Goal: Task Accomplishment & Management: Manage account settings

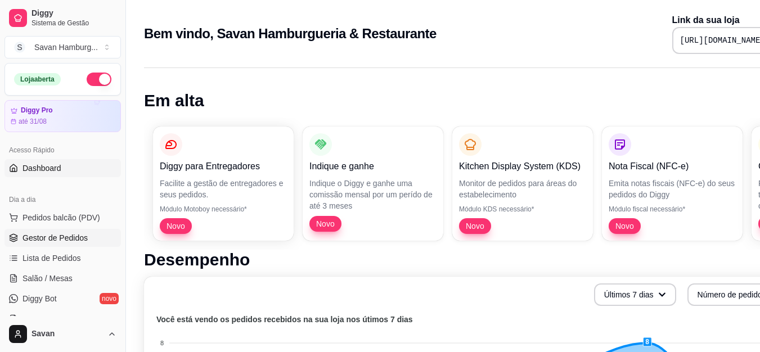
click at [65, 238] on span "Gestor de Pedidos" at bounding box center [55, 237] width 65 height 11
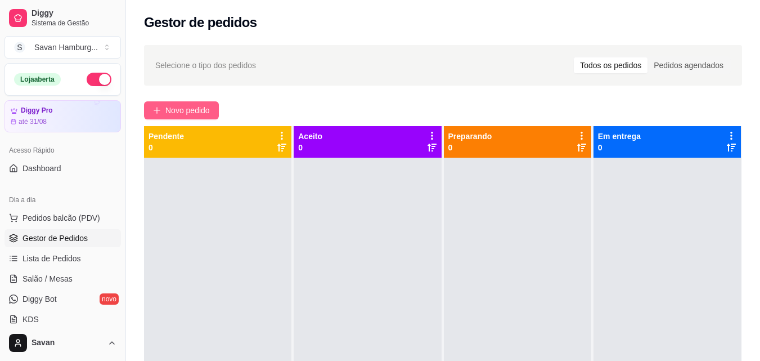
click at [156, 114] on icon "plus" at bounding box center [157, 110] width 8 height 8
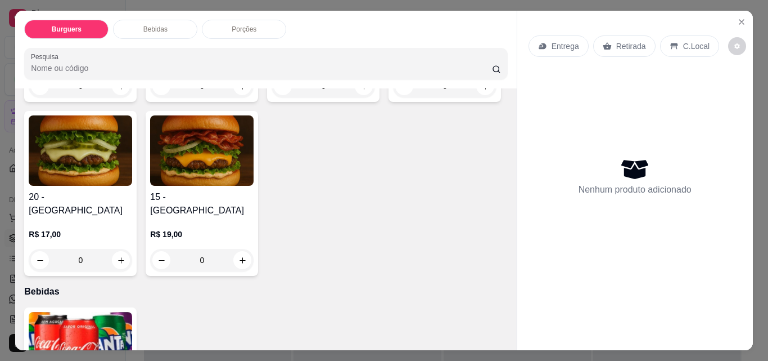
scroll to position [225, 0]
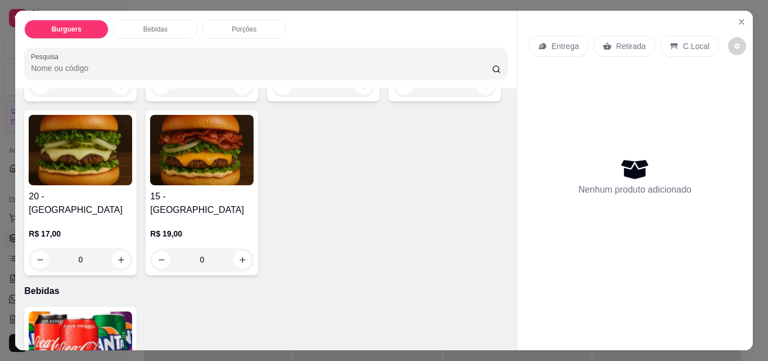
click at [393, 97] on div "0" at bounding box center [445, 85] width 104 height 23
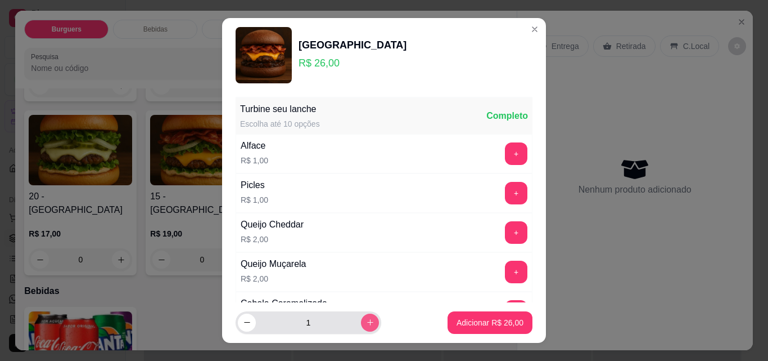
click at [363, 321] on button "increase-product-quantity" at bounding box center [370, 322] width 18 height 18
type input "2"
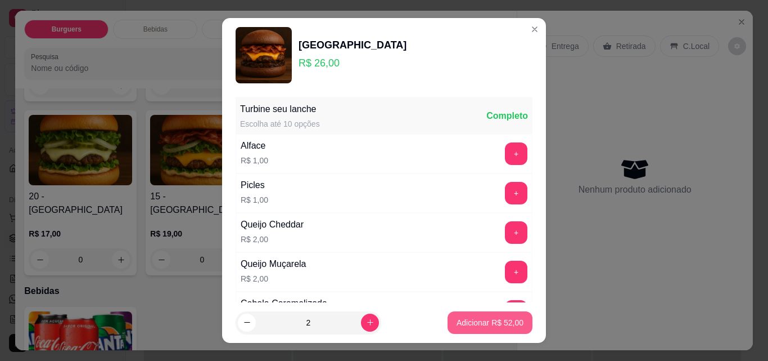
click at [457, 317] on p "Adicionar R$ 52,00" at bounding box center [490, 322] width 67 height 11
type input "2"
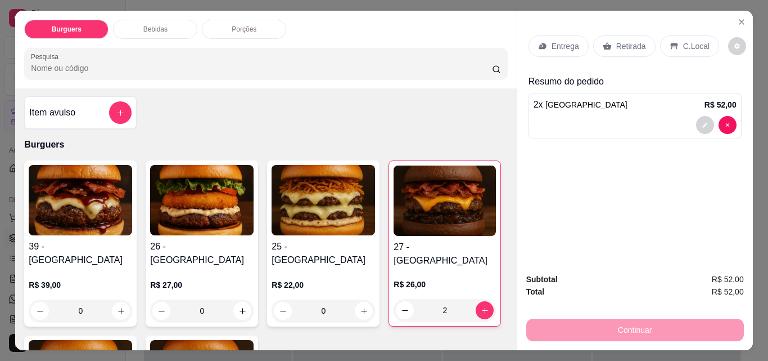
scroll to position [0, 0]
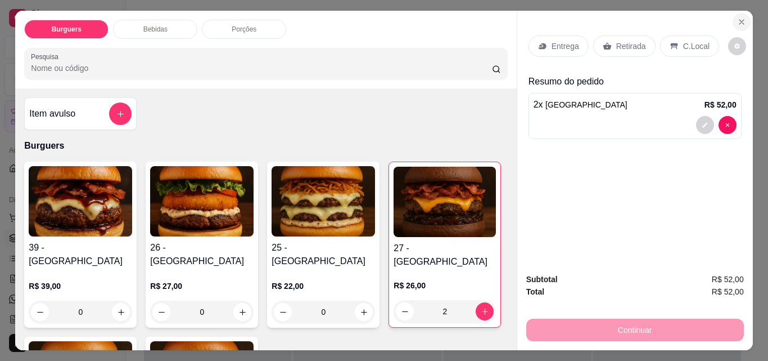
click at [738, 18] on icon "Close" at bounding box center [742, 21] width 9 height 9
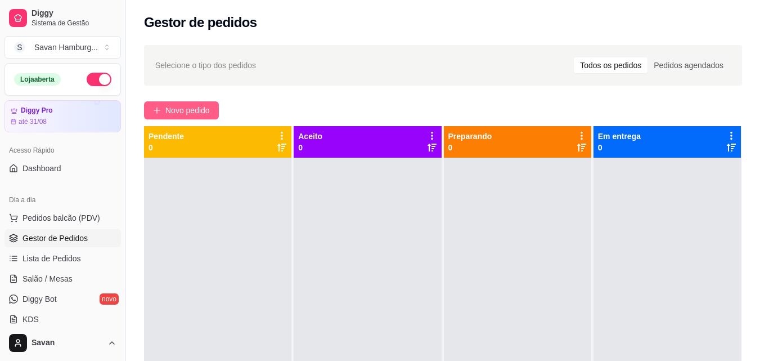
click at [198, 113] on span "Novo pedido" at bounding box center [187, 110] width 44 height 12
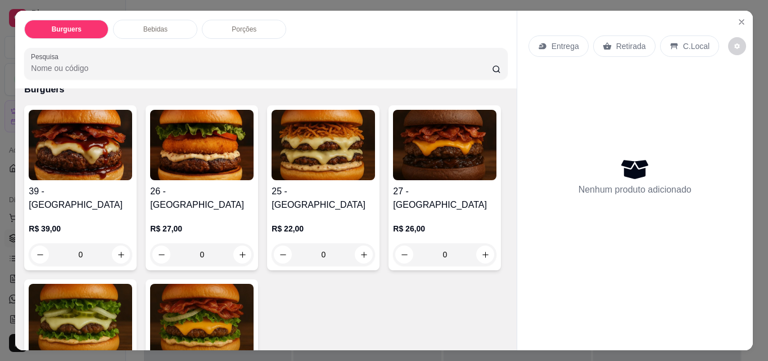
scroll to position [169, 0]
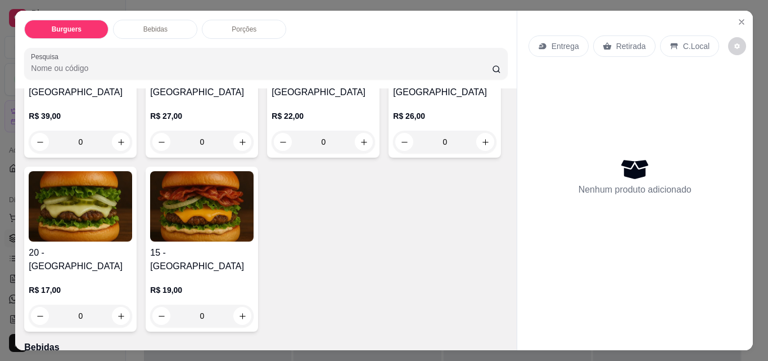
click at [393, 68] on img at bounding box center [445, 32] width 104 height 70
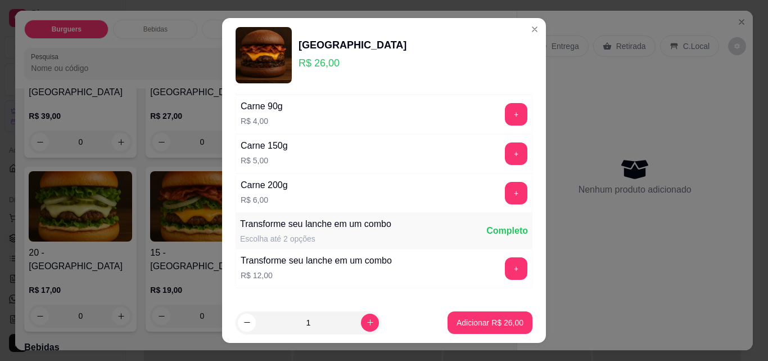
scroll to position [464, 0]
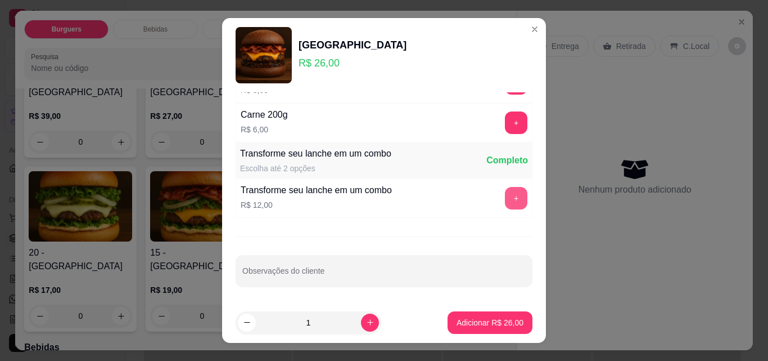
click at [505, 197] on button "+" at bounding box center [516, 198] width 23 height 23
click at [366, 326] on icon "increase-product-quantity" at bounding box center [370, 322] width 8 height 8
type input "2"
click at [512, 251] on div "Turbine seu lanche Escolha até 10 opções Completo Alface R$ 1,00 + Picles R$ 1,…" at bounding box center [384, 197] width 324 height 210
click at [478, 329] on button "Adicionar R$ 76,00" at bounding box center [490, 322] width 85 height 23
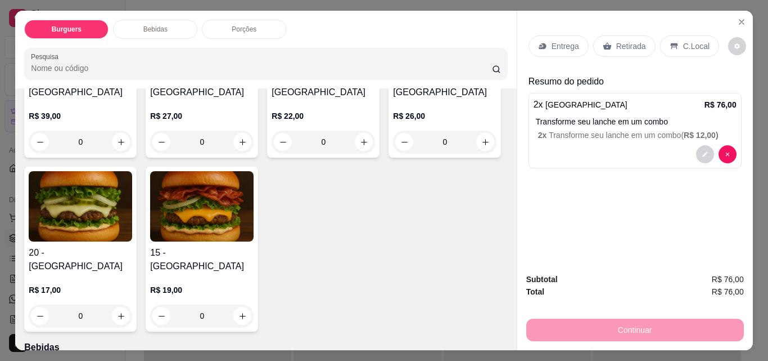
click at [619, 48] on div "Retirada" at bounding box center [625, 45] width 62 height 21
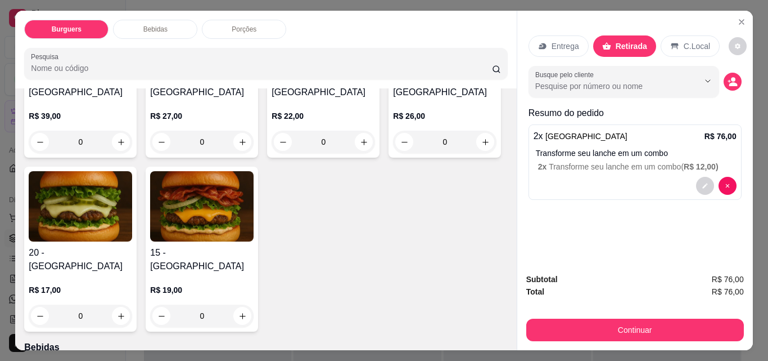
click at [565, 41] on p "Entrega" at bounding box center [566, 46] width 28 height 11
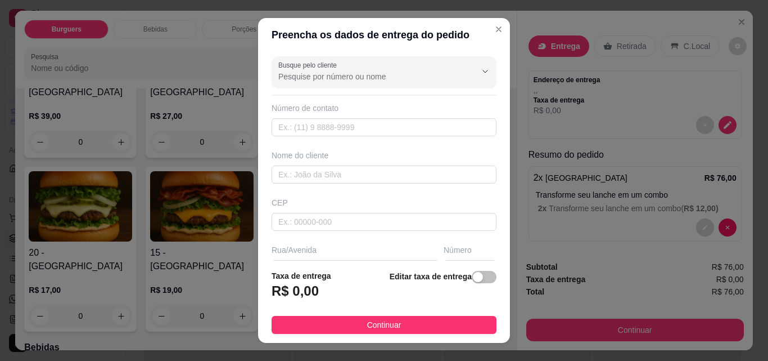
click at [340, 150] on div "Nome do cliente" at bounding box center [384, 155] width 225 height 11
click at [342, 134] on input "text" at bounding box center [384, 127] width 225 height 18
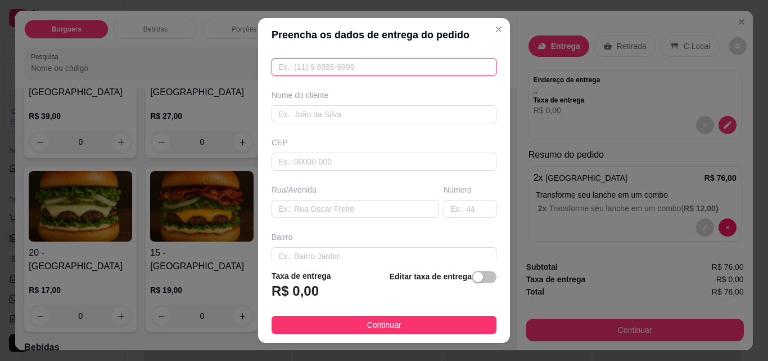
scroll to position [0, 0]
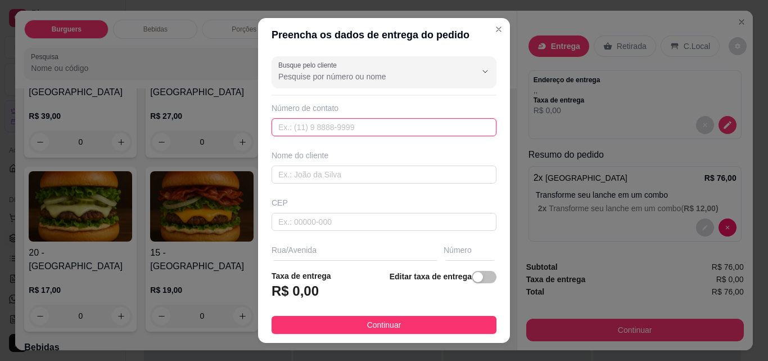
click at [326, 124] on input "text" at bounding box center [384, 127] width 225 height 18
click at [336, 129] on input "text" at bounding box center [384, 127] width 225 height 18
click at [325, 123] on input "text" at bounding box center [384, 127] width 225 height 18
click at [352, 123] on input "11" at bounding box center [384, 127] width 225 height 18
type input "1"
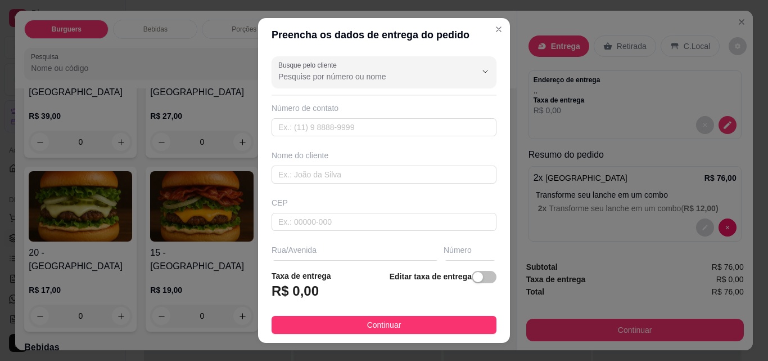
click at [292, 289] on h3 "R$ 0,00" at bounding box center [295, 291] width 47 height 18
click at [303, 287] on h3 "R$ 0,00" at bounding box center [295, 291] width 47 height 18
click at [304, 286] on h3 "R$ 0,00" at bounding box center [295, 291] width 47 height 18
click at [311, 289] on h3 "R$ 0,00" at bounding box center [295, 291] width 47 height 18
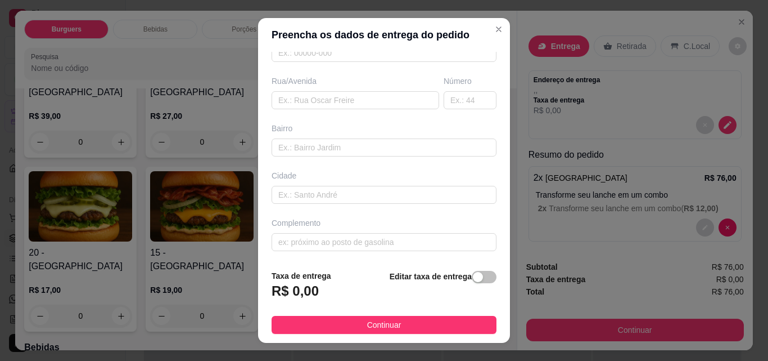
scroll to position [170, 0]
click at [473, 276] on div "button" at bounding box center [478, 277] width 10 height 10
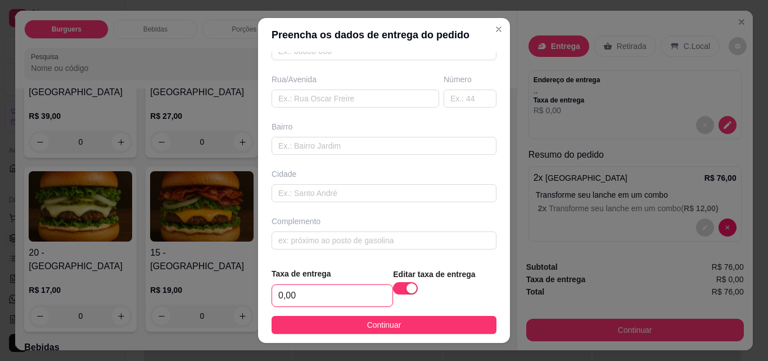
click at [340, 304] on input "0,00" at bounding box center [332, 295] width 120 height 21
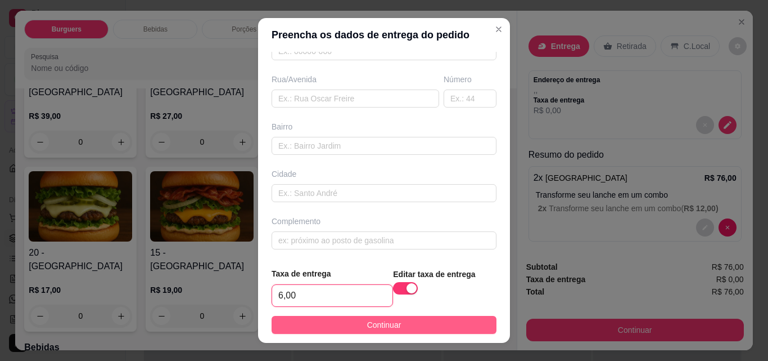
type input "6,00"
click at [349, 325] on button "Continuar" at bounding box center [384, 325] width 225 height 18
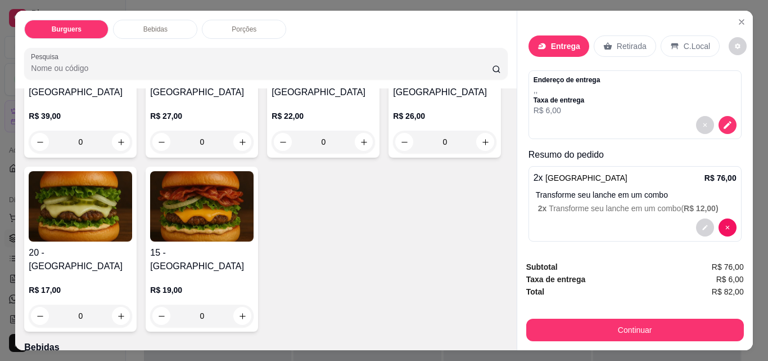
scroll to position [6, 0]
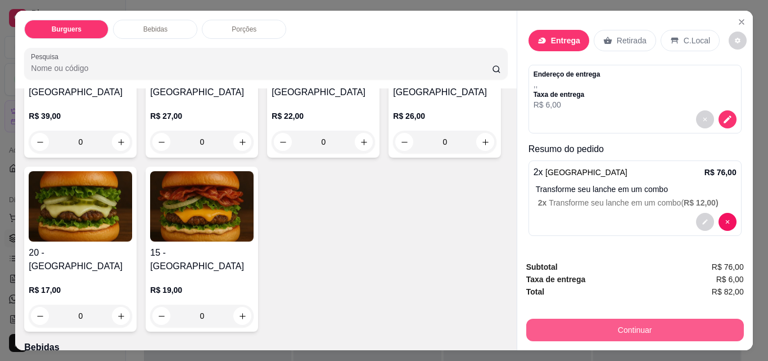
click at [614, 325] on button "Continuar" at bounding box center [636, 329] width 218 height 23
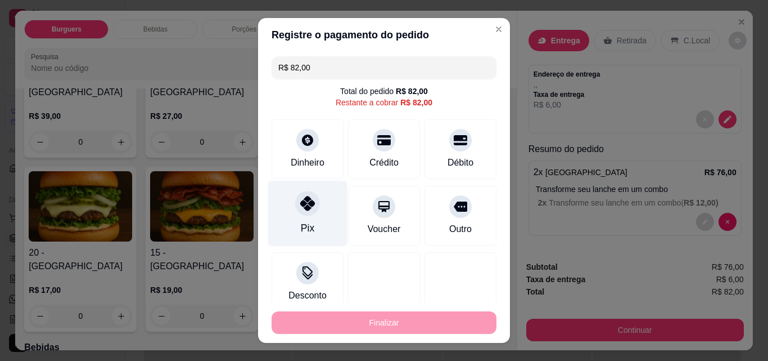
click at [286, 209] on div "Pix" at bounding box center [307, 214] width 79 height 66
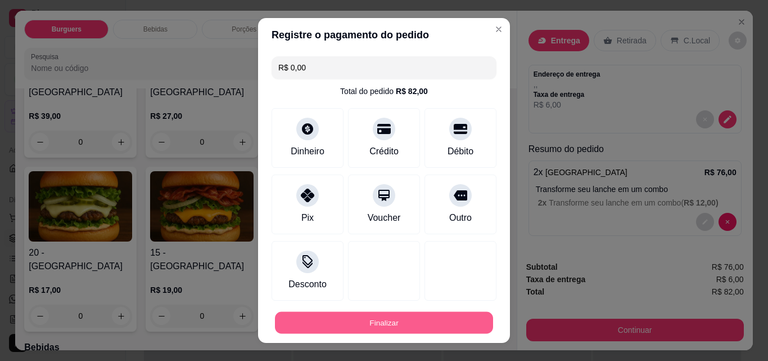
click at [348, 318] on button "Finalizar" at bounding box center [384, 323] width 218 height 22
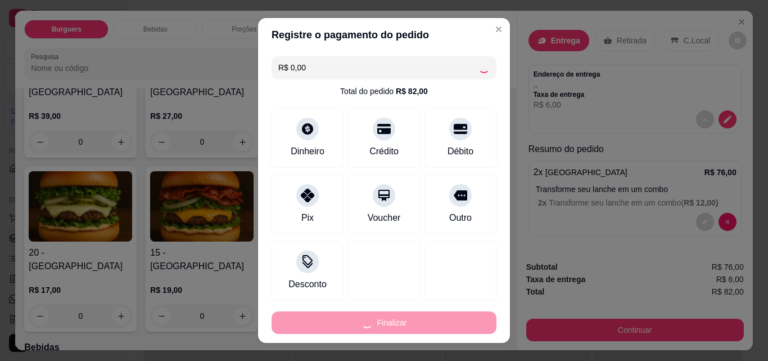
type input "-R$ 82,00"
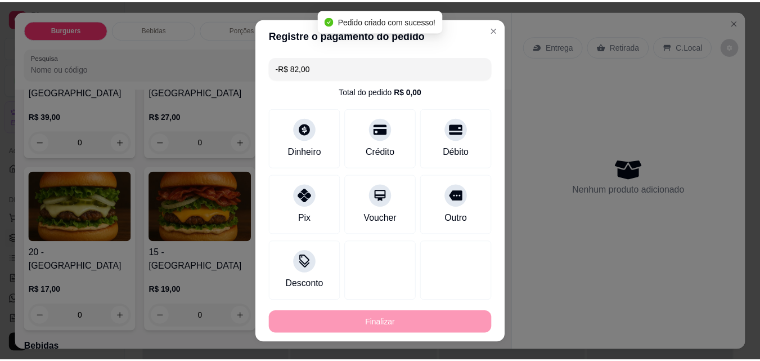
scroll to position [0, 0]
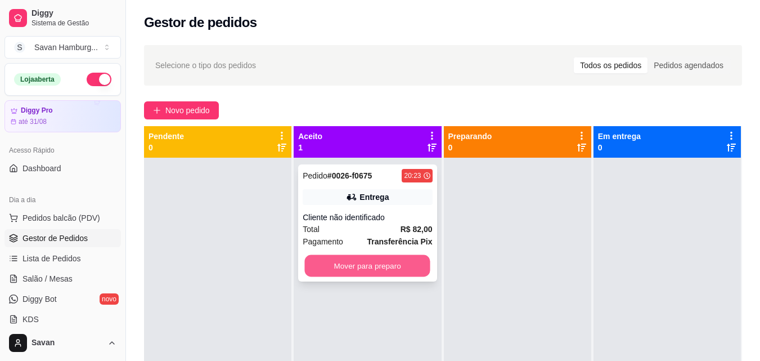
click at [388, 263] on button "Mover para preparo" at bounding box center [367, 266] width 125 height 22
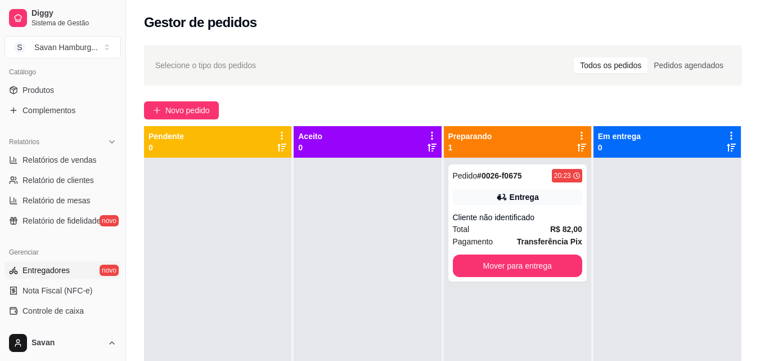
scroll to position [281, 0]
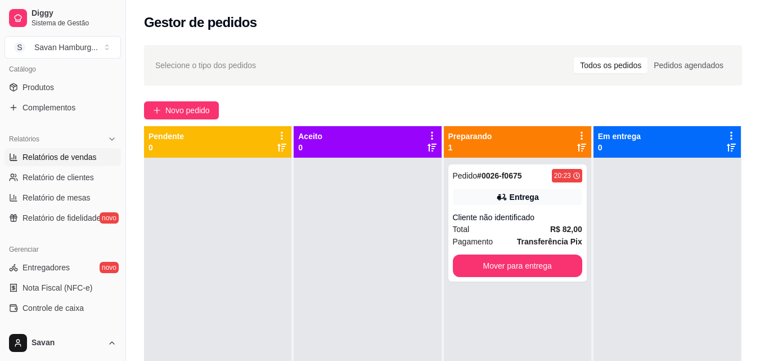
click at [63, 163] on link "Relatórios de vendas" at bounding box center [63, 157] width 116 height 18
select select "ALL"
select select "0"
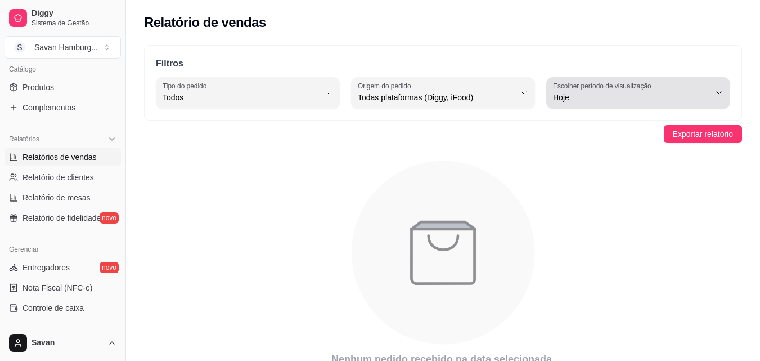
click at [594, 103] on div "Hoje" at bounding box center [631, 93] width 157 height 23
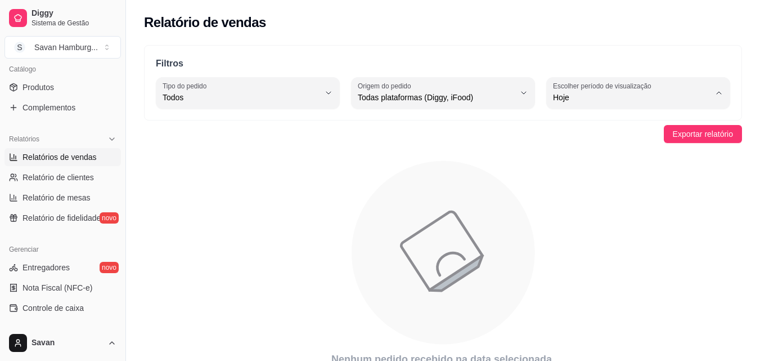
click at [596, 147] on span "Ontem" at bounding box center [633, 142] width 149 height 11
type input "1"
select select "1"
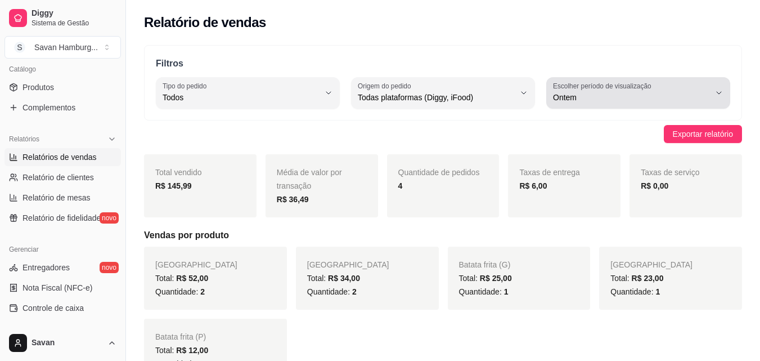
click at [586, 91] on div "Ontem" at bounding box center [631, 93] width 157 height 23
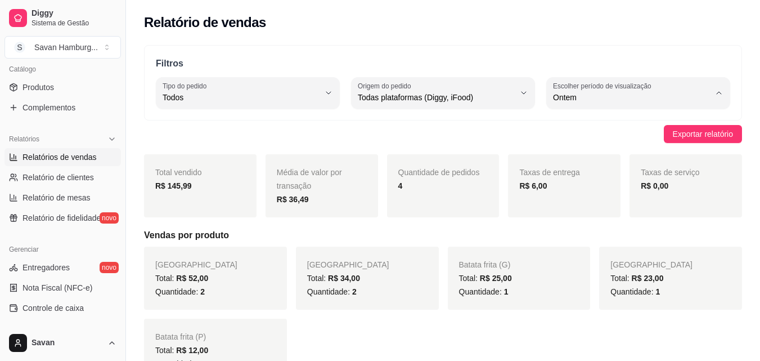
click at [576, 221] on span "45 dias" at bounding box center [633, 216] width 149 height 11
type input "45"
select select "45"
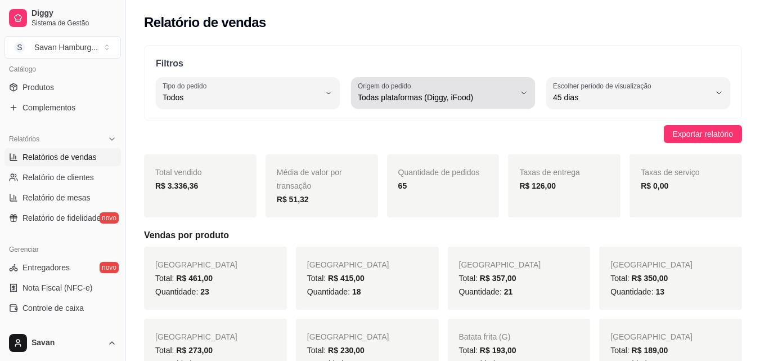
click at [439, 97] on span "Todas plataformas (Diggy, iFood)" at bounding box center [436, 97] width 157 height 11
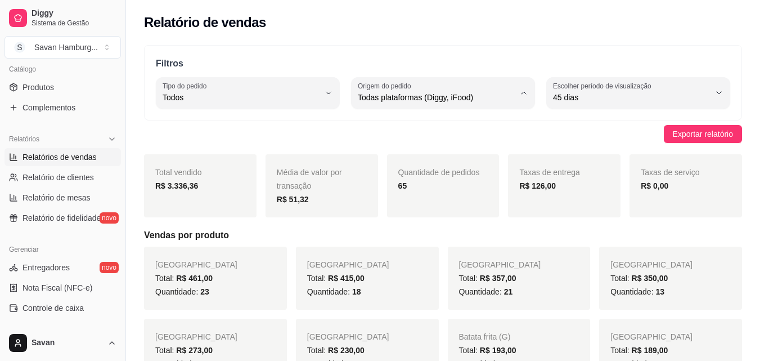
click at [402, 148] on span "Diggy" at bounding box center [437, 142] width 149 height 11
type input "DIGGY"
select select "DIGGY"
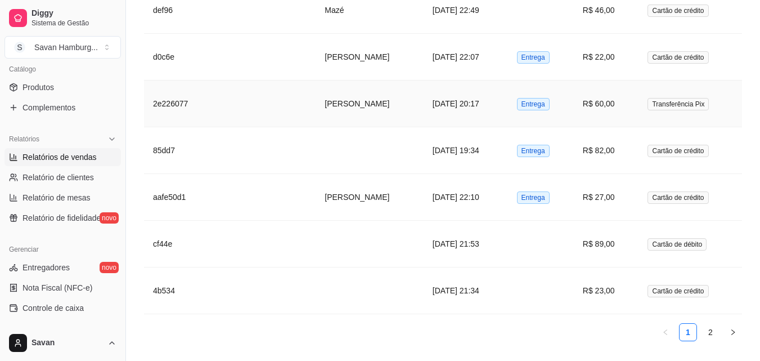
scroll to position [1872, 0]
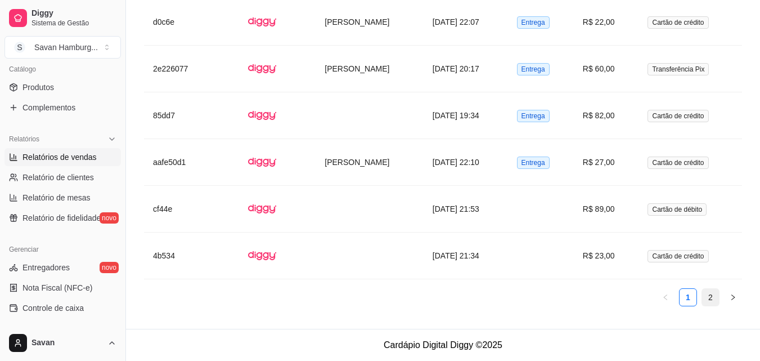
click at [712, 290] on link "2" at bounding box center [710, 297] width 17 height 17
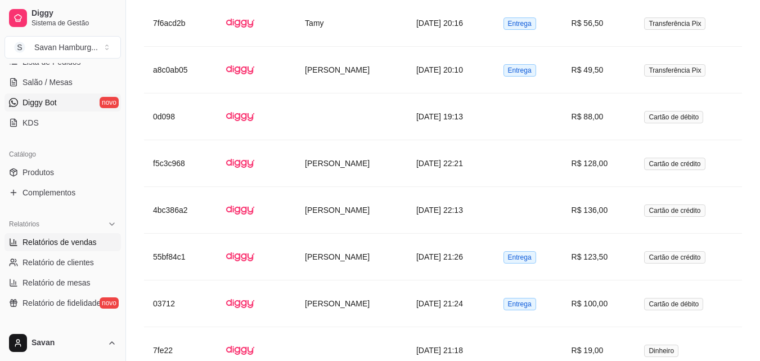
scroll to position [113, 0]
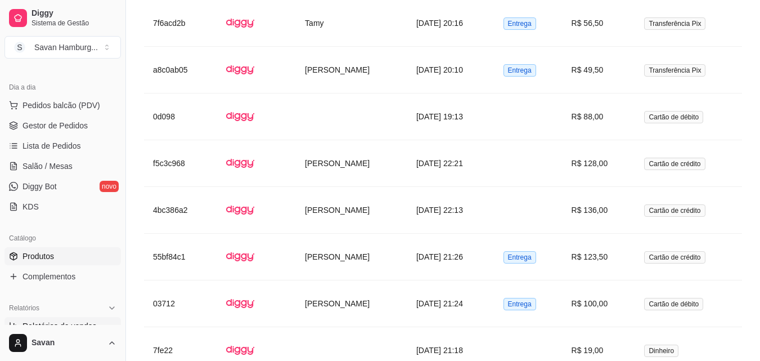
click at [46, 252] on span "Produtos" at bounding box center [39, 255] width 32 height 11
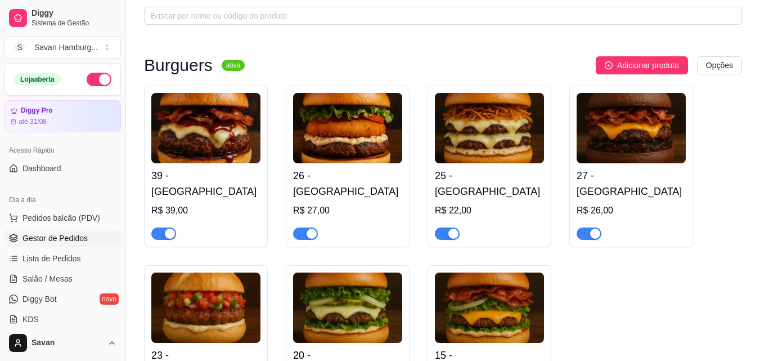
click at [65, 243] on span "Gestor de Pedidos" at bounding box center [55, 237] width 65 height 11
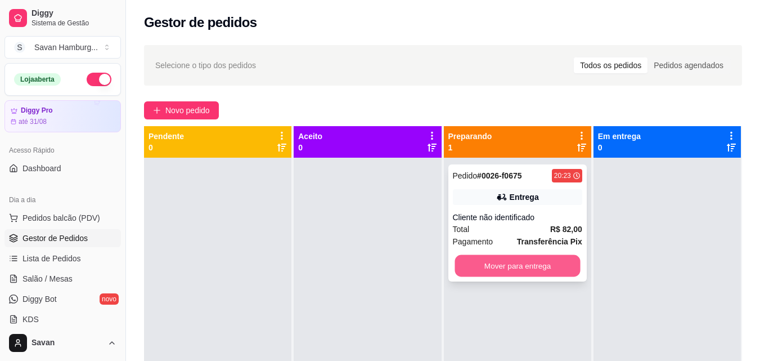
click at [503, 268] on button "Mover para entrega" at bounding box center [517, 266] width 125 height 22
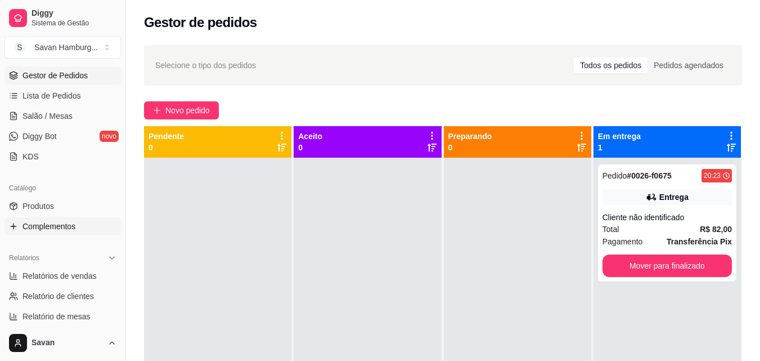
scroll to position [169, 0]
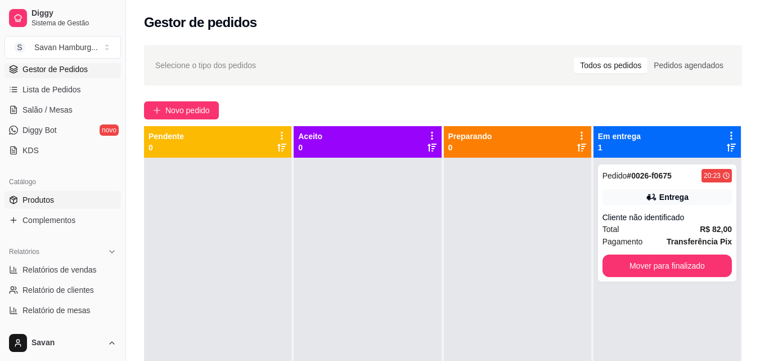
click at [50, 195] on span "Produtos" at bounding box center [39, 199] width 32 height 11
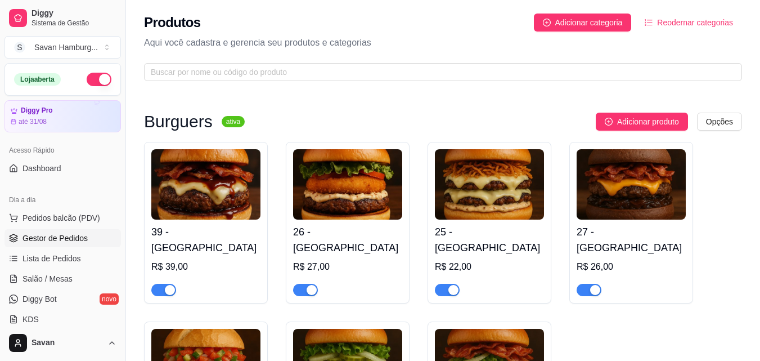
click at [54, 240] on span "Gestor de Pedidos" at bounding box center [55, 237] width 65 height 11
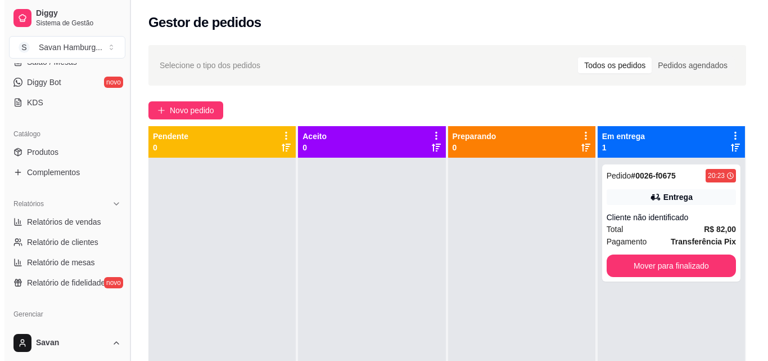
scroll to position [281, 0]
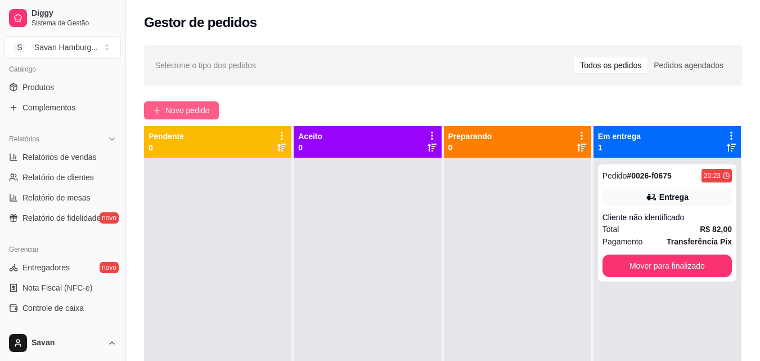
click at [156, 105] on button "Novo pedido" at bounding box center [181, 110] width 75 height 18
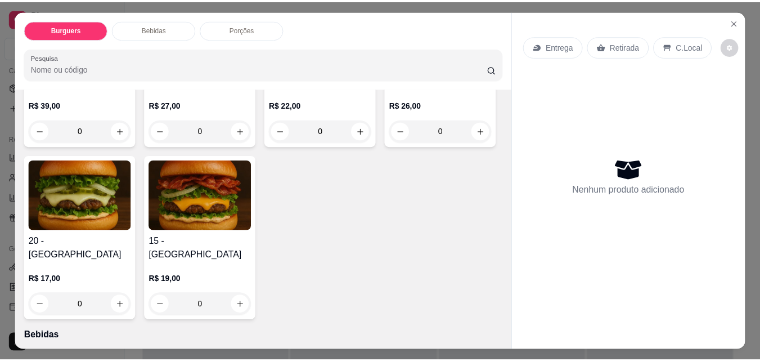
scroll to position [225, 0]
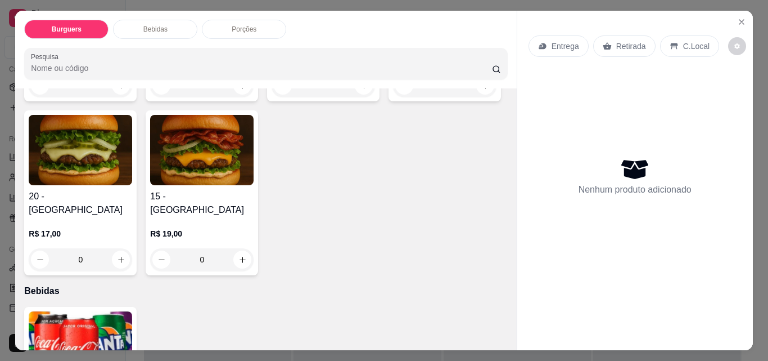
click at [393, 97] on div "0" at bounding box center [445, 85] width 104 height 23
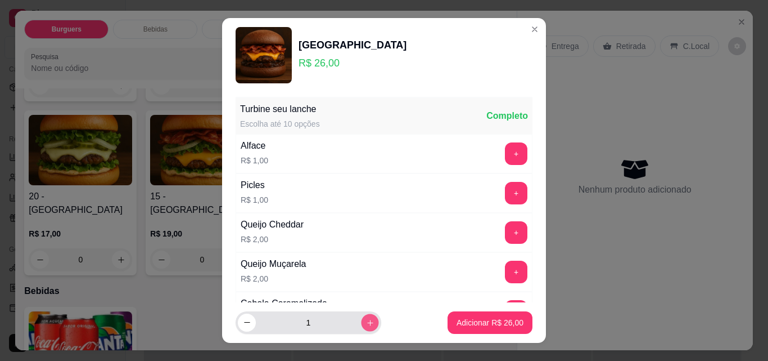
click at [366, 323] on icon "increase-product-quantity" at bounding box center [370, 322] width 8 height 8
type input "2"
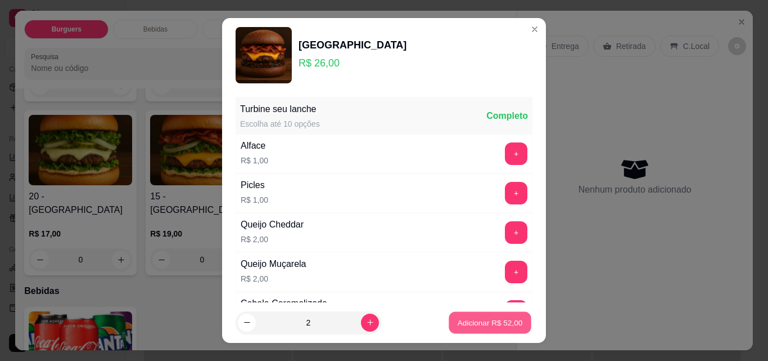
click at [449, 315] on button "Adicionar R$ 52,00" at bounding box center [490, 323] width 83 height 22
type input "2"
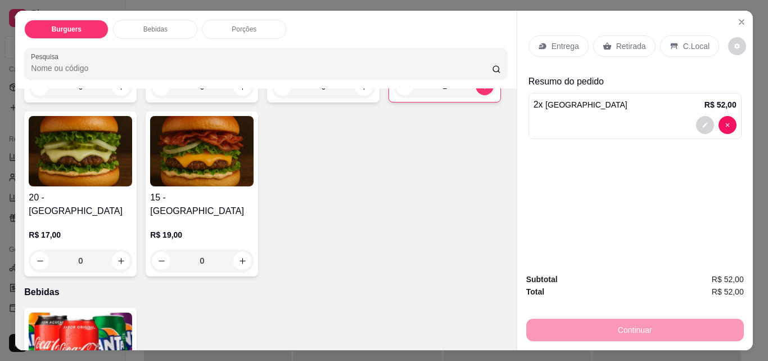
click at [631, 47] on p "Retirada" at bounding box center [632, 46] width 30 height 11
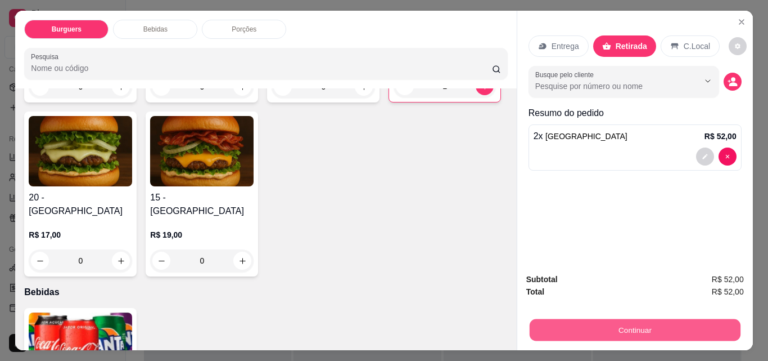
click at [633, 322] on button "Continuar" at bounding box center [634, 329] width 211 height 22
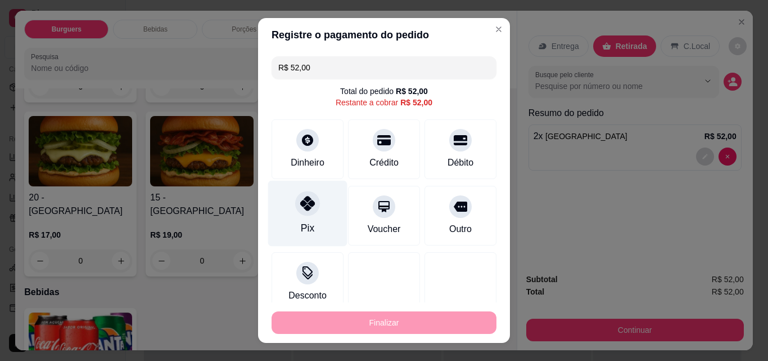
click at [306, 193] on div "Pix" at bounding box center [307, 214] width 79 height 66
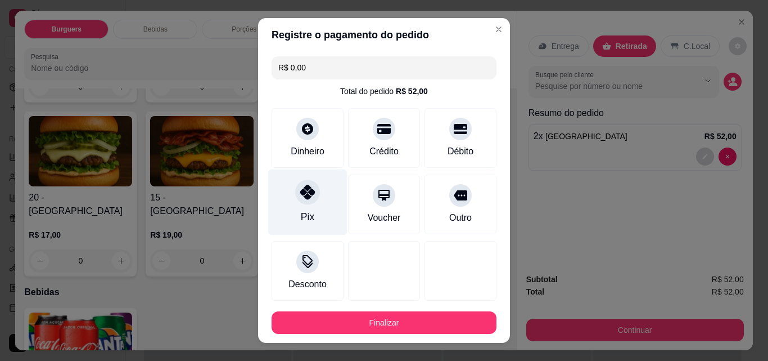
type input "R$ 0,00"
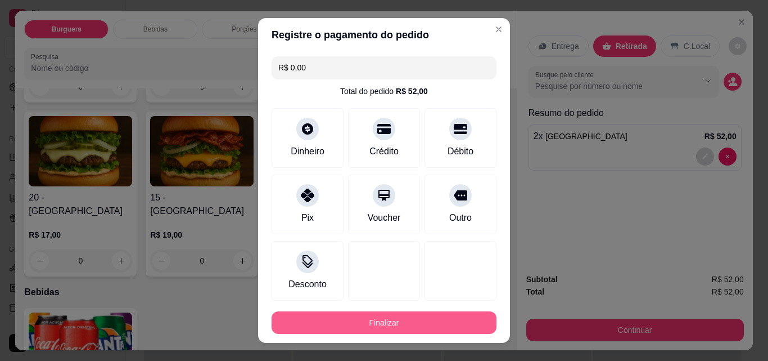
click at [371, 315] on button "Finalizar" at bounding box center [384, 322] width 225 height 23
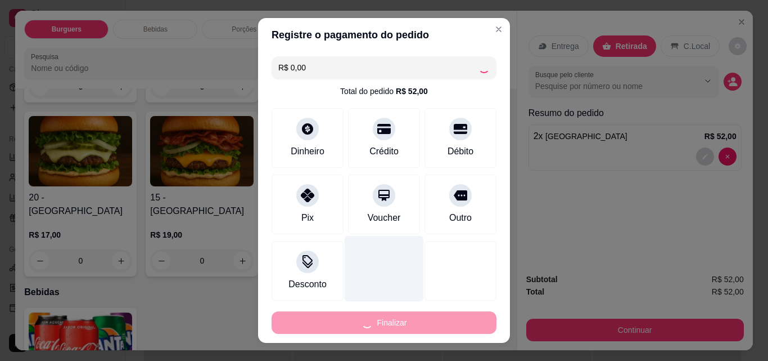
type input "0"
type input "-R$ 52,00"
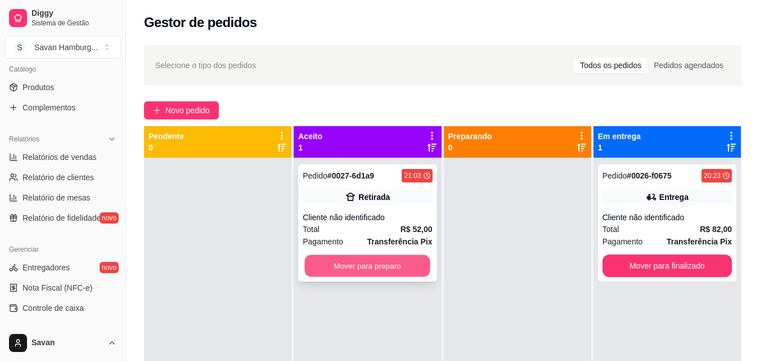
click at [343, 269] on button "Mover para preparo" at bounding box center [367, 266] width 125 height 22
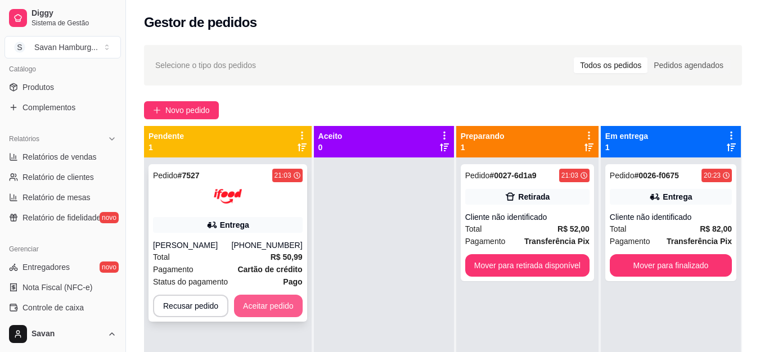
click at [269, 307] on button "Aceitar pedido" at bounding box center [268, 306] width 69 height 23
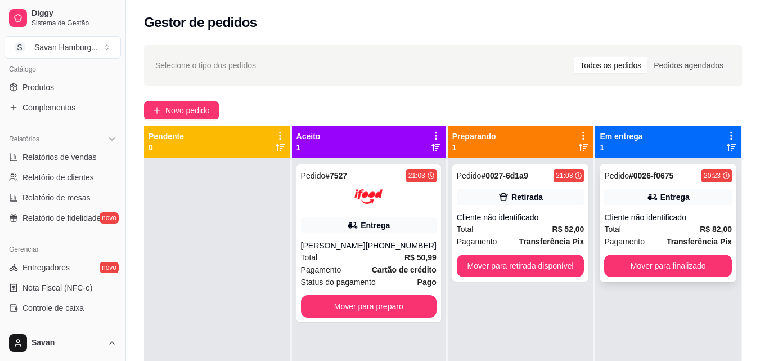
click at [618, 250] on div "Pedido # 0026-f0675 20:23 Entrega Cliente não identificado Total R$ 82,00 Pagam…" at bounding box center [668, 222] width 137 height 117
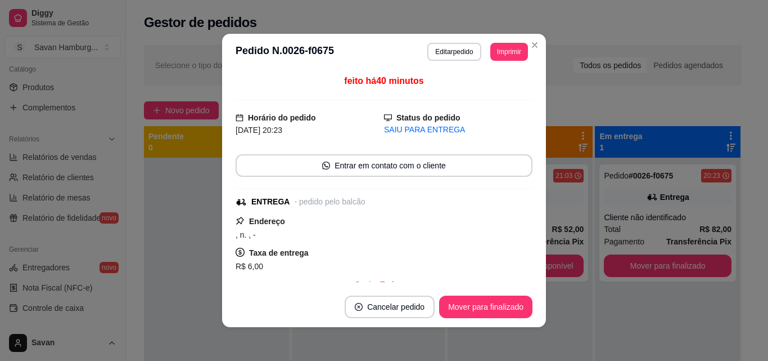
click at [480, 312] on button "Mover para finalizado" at bounding box center [485, 306] width 93 height 23
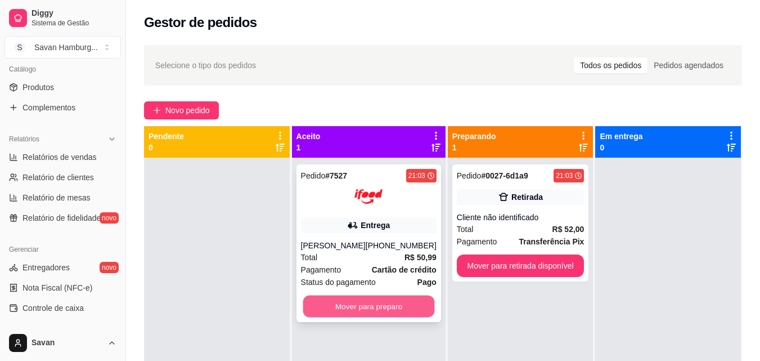
click at [357, 304] on button "Mover para preparo" at bounding box center [369, 306] width 132 height 22
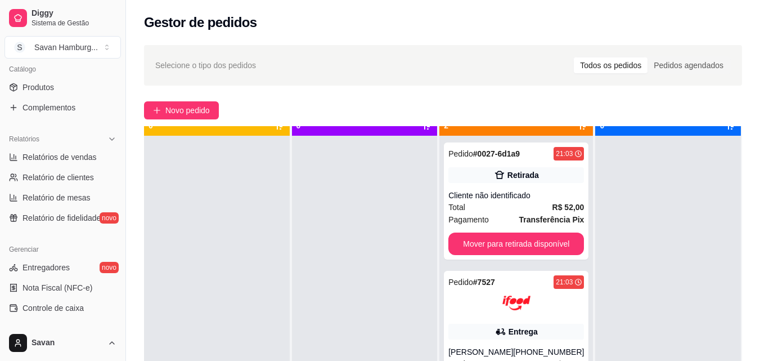
scroll to position [32, 0]
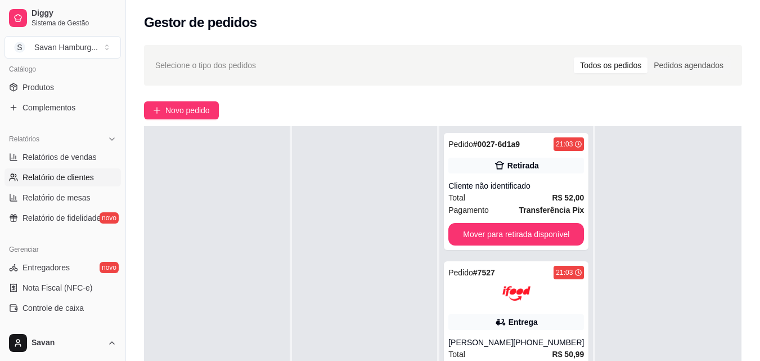
click at [39, 177] on span "Relatório de clientes" at bounding box center [58, 177] width 71 height 11
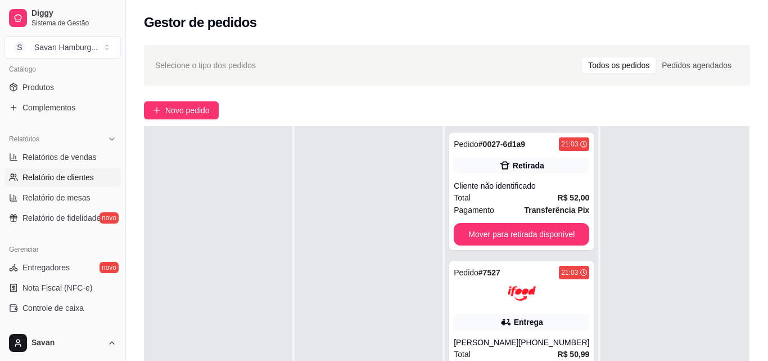
select select "30"
select select "HIGHEST_TOTAL_SPENT_WITH_ORDERS"
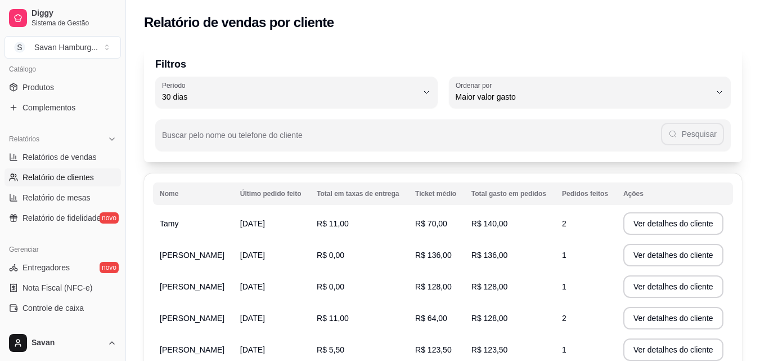
click at [497, 99] on span "Maior valor gasto" at bounding box center [583, 96] width 255 height 11
click at [508, 130] on li "Maior número de pedidos" at bounding box center [590, 123] width 262 height 17
type input "HIGHEST_ORDER_COUNT"
select select "HIGHEST_ORDER_COUNT"
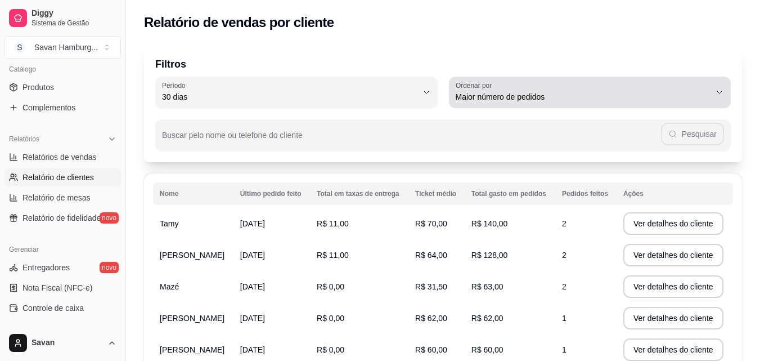
click at [530, 93] on span "Maior número de pedidos" at bounding box center [583, 96] width 255 height 11
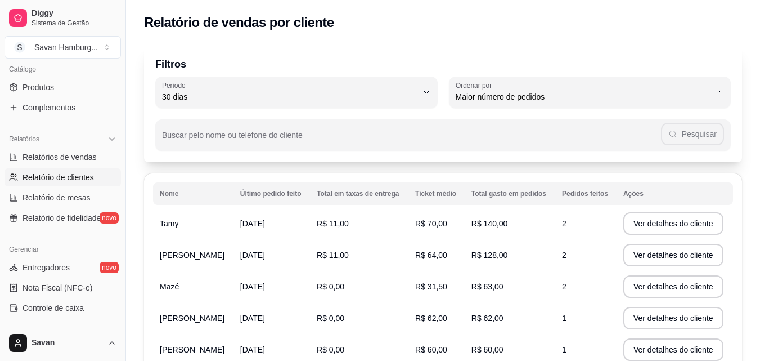
click at [528, 146] on span "Maior ticket médio" at bounding box center [584, 142] width 243 height 11
type input "HIGHEST_AVERAGE_TICKET"
select select "HIGHEST_AVERAGE_TICKET"
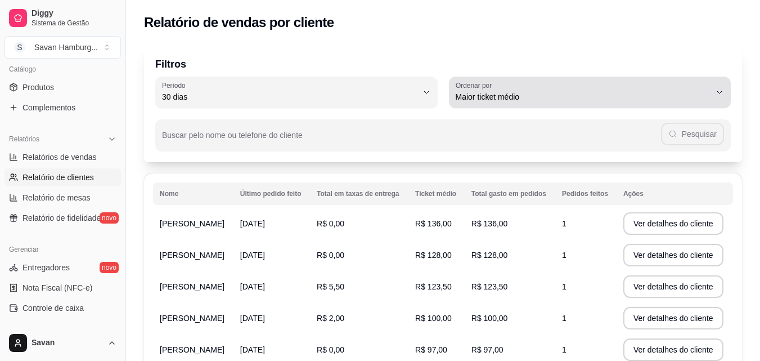
click at [497, 95] on span "Maior ticket médio" at bounding box center [583, 96] width 255 height 11
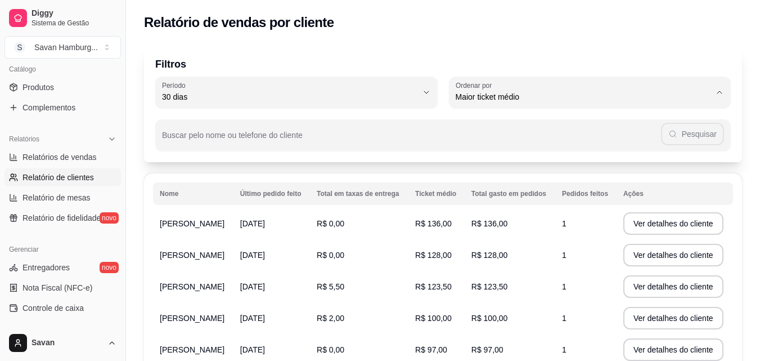
click at [510, 161] on span "Maior valor gasto" at bounding box center [584, 160] width 243 height 11
type input "HIGHEST_TOTAL_SPENT_WITH_ORDERS"
select select "HIGHEST_TOTAL_SPENT_WITH_ORDERS"
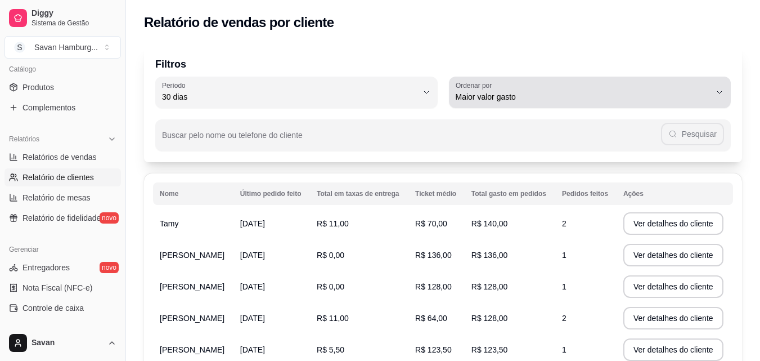
click at [518, 94] on span "Maior valor gasto" at bounding box center [583, 96] width 255 height 11
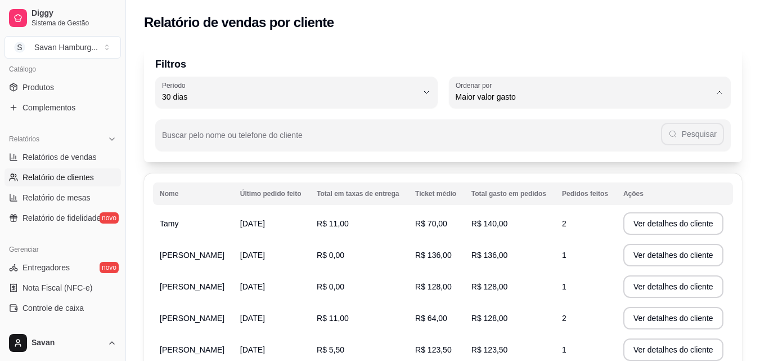
click at [499, 182] on span "Último pedido feito" at bounding box center [584, 178] width 243 height 11
type input "LAST_ORDER_MADE_AT"
select select "LAST_ORDER_MADE_AT"
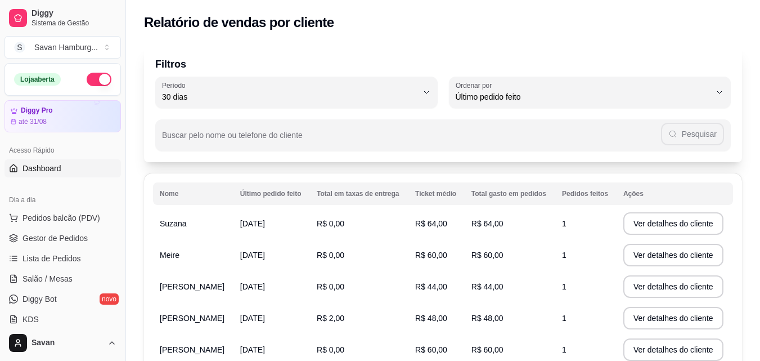
click at [34, 172] on span "Dashboard" at bounding box center [42, 168] width 39 height 11
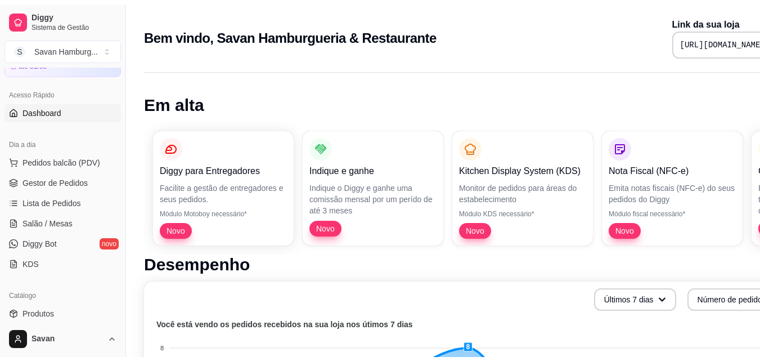
scroll to position [56, 0]
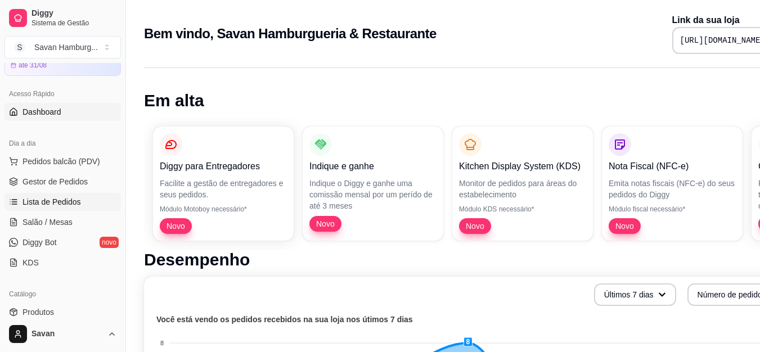
click at [57, 201] on span "Lista de Pedidos" at bounding box center [52, 201] width 59 height 11
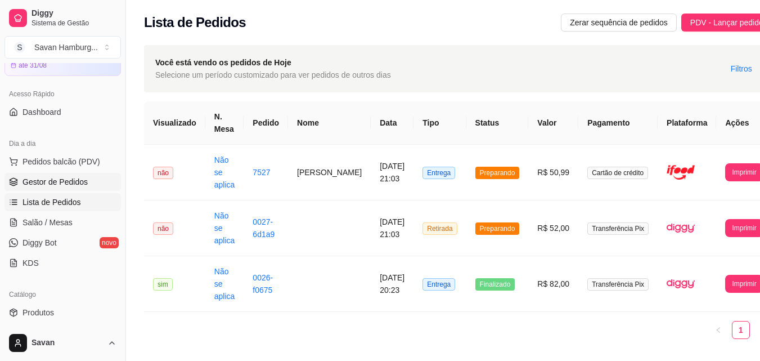
click at [43, 183] on span "Gestor de Pedidos" at bounding box center [55, 181] width 65 height 11
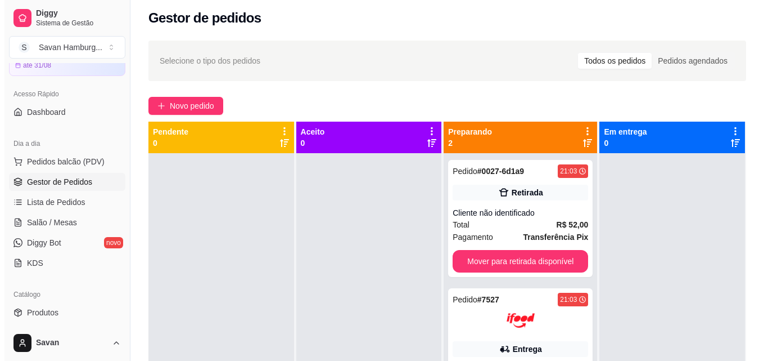
scroll to position [3, 0]
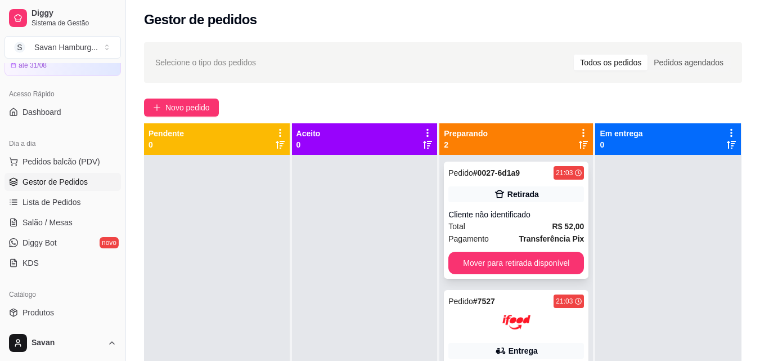
click at [522, 196] on div "Retirada" at bounding box center [523, 193] width 32 height 11
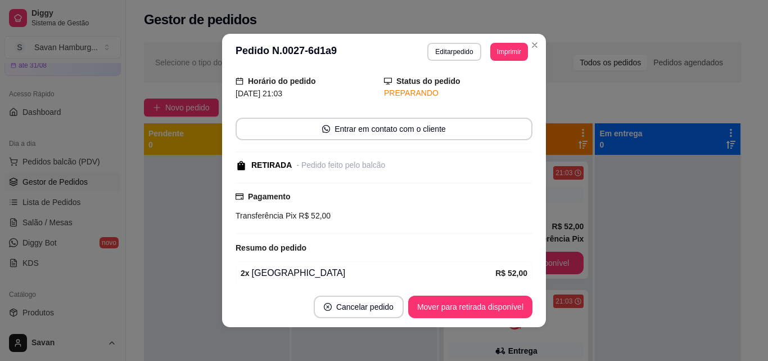
scroll to position [83, 0]
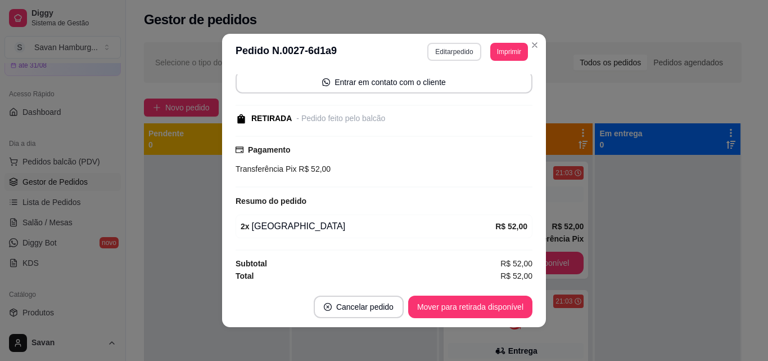
click at [460, 53] on button "Editar pedido" at bounding box center [454, 52] width 53 height 18
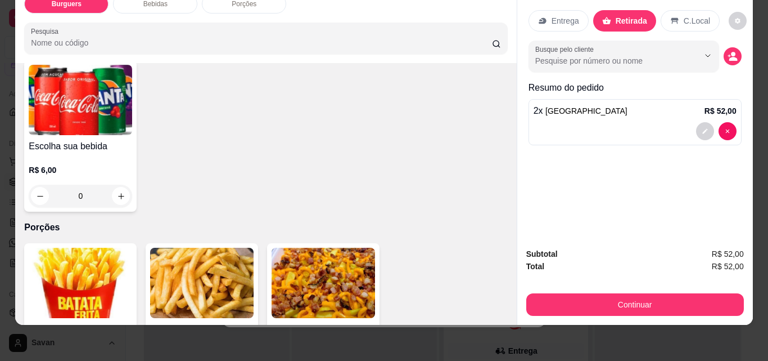
scroll to position [457, 0]
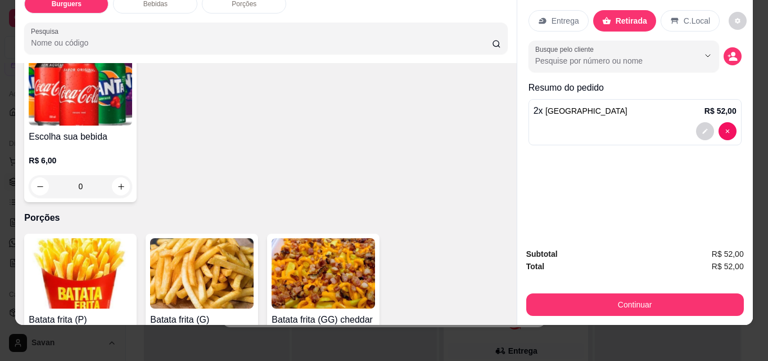
click at [116, 175] on div "0" at bounding box center [81, 186] width 104 height 23
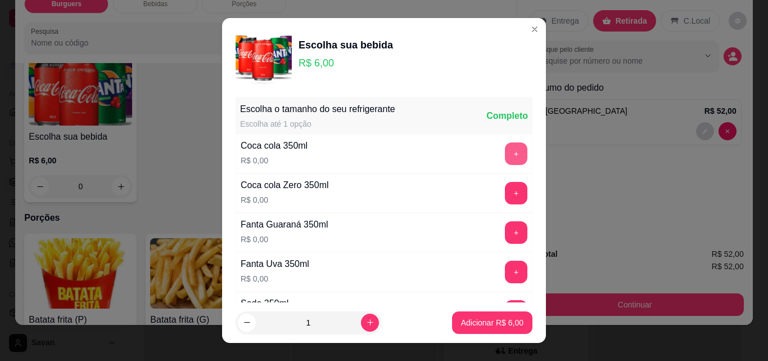
click at [505, 154] on button "+" at bounding box center [516, 153] width 23 height 23
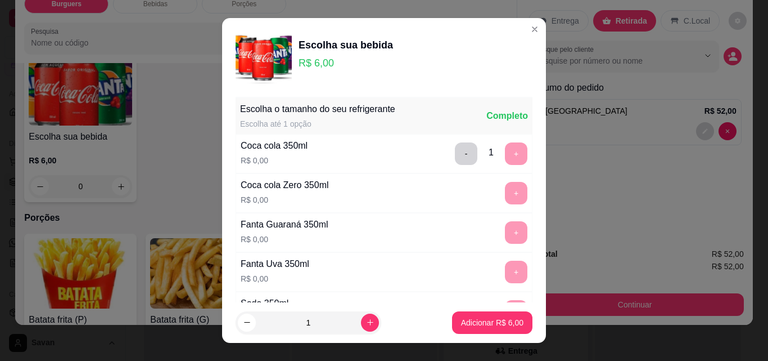
click at [489, 153] on div "- 1 +" at bounding box center [492, 153] width 82 height 23
click at [482, 319] on p "Adicionar R$ 6,00" at bounding box center [492, 322] width 62 height 11
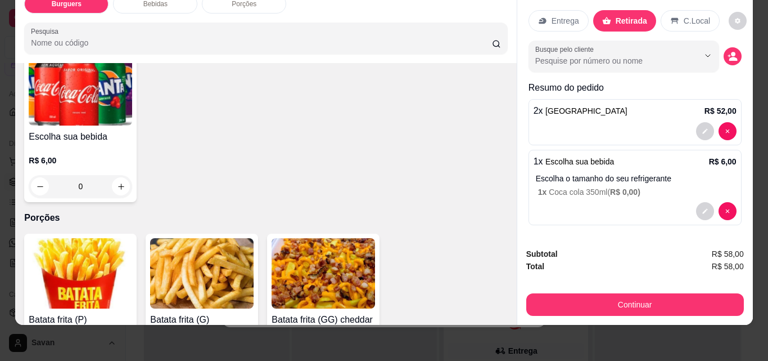
click at [126, 175] on div "0" at bounding box center [81, 186] width 104 height 23
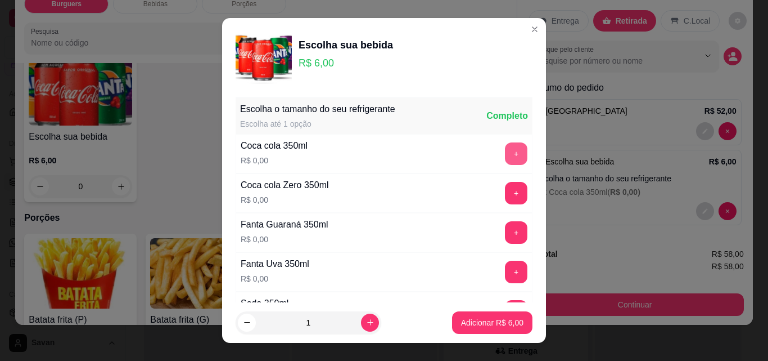
click at [505, 147] on button "+" at bounding box center [516, 153] width 23 height 23
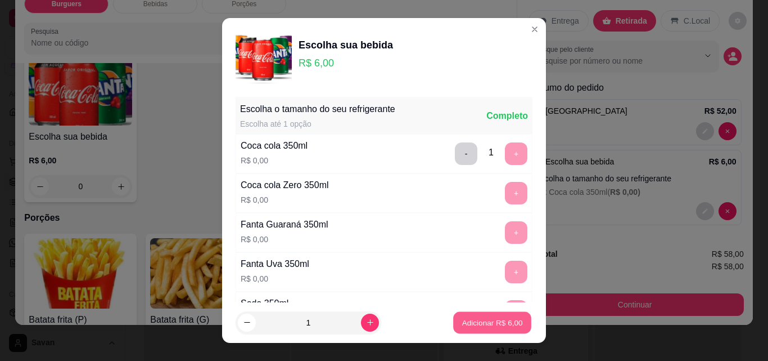
click at [496, 329] on button "Adicionar R$ 6,00" at bounding box center [492, 323] width 78 height 22
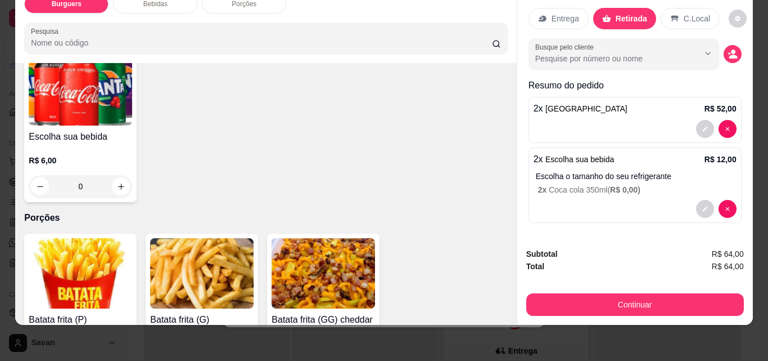
scroll to position [0, 0]
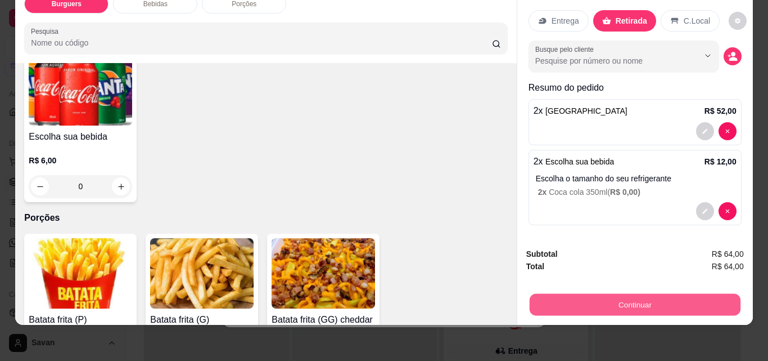
click at [640, 294] on button "Continuar" at bounding box center [634, 304] width 211 height 22
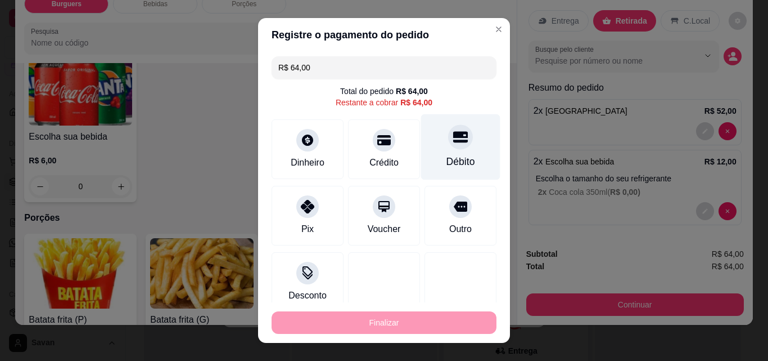
click at [453, 129] on icon at bounding box center [460, 136] width 15 height 15
type input "R$ 0,00"
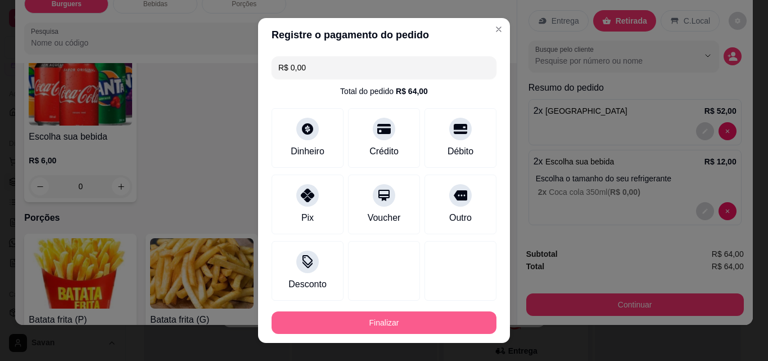
click at [407, 319] on button "Finalizar" at bounding box center [384, 322] width 225 height 23
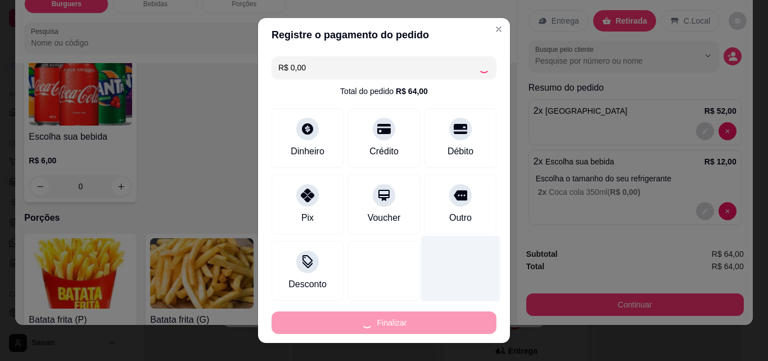
type input "0"
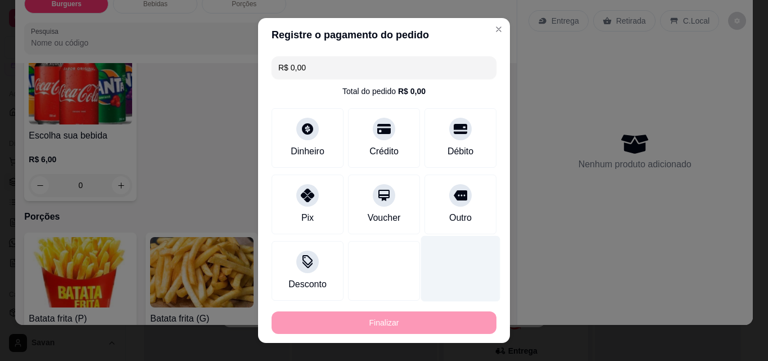
type input "-R$ 64,00"
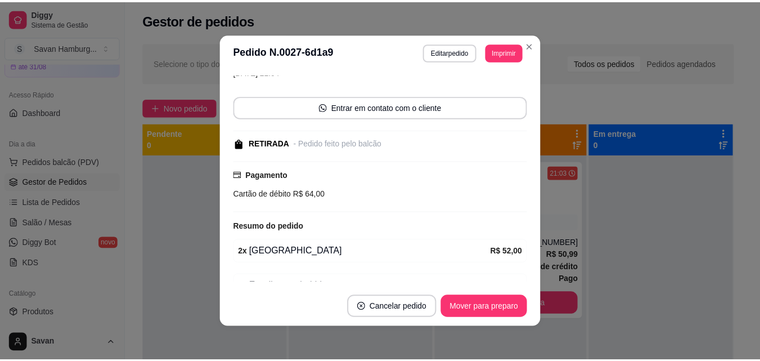
scroll to position [108, 0]
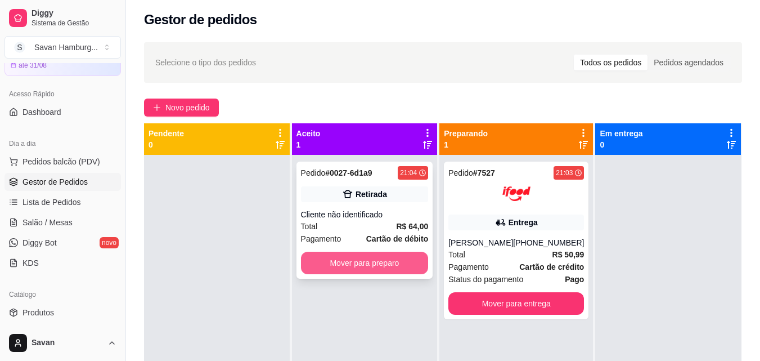
click at [348, 263] on button "Mover para preparo" at bounding box center [365, 262] width 128 height 23
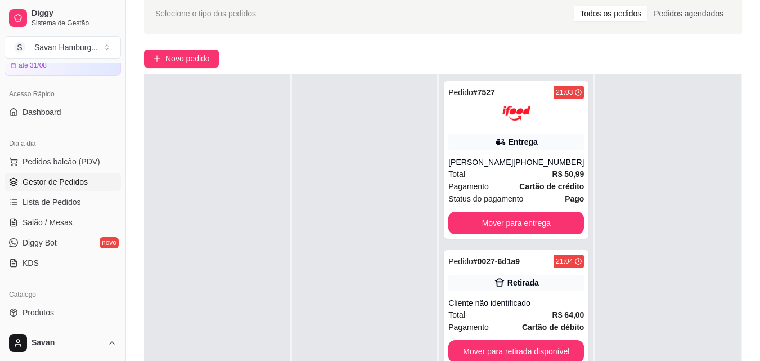
scroll to position [172, 0]
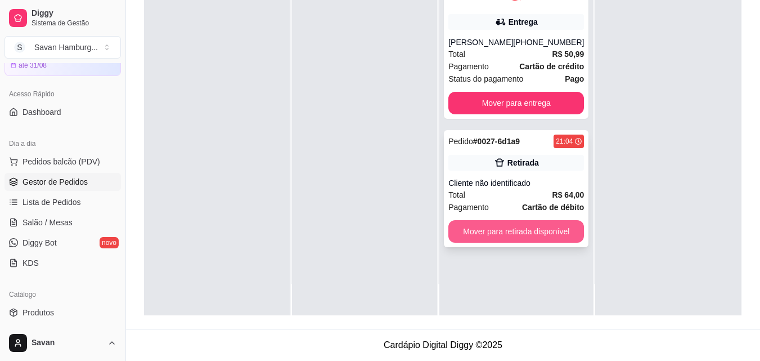
click at [471, 230] on button "Mover para retirada disponível" at bounding box center [516, 231] width 136 height 23
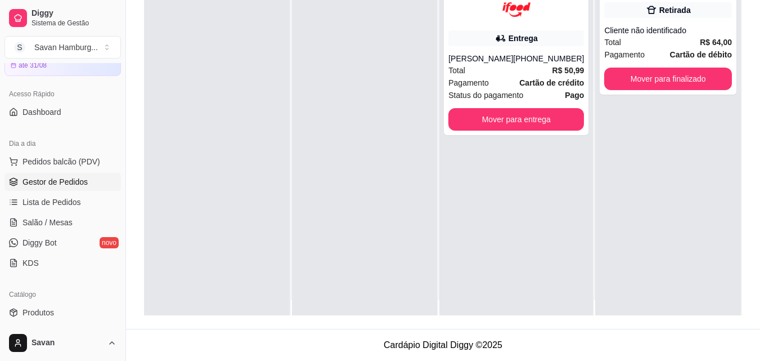
scroll to position [0, 0]
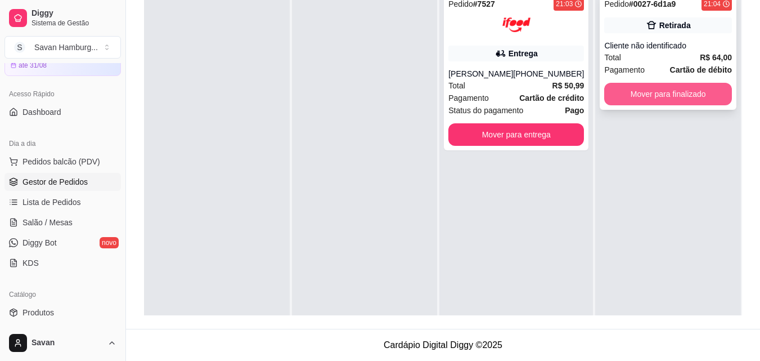
click at [659, 91] on button "Mover para finalizado" at bounding box center [668, 94] width 128 height 23
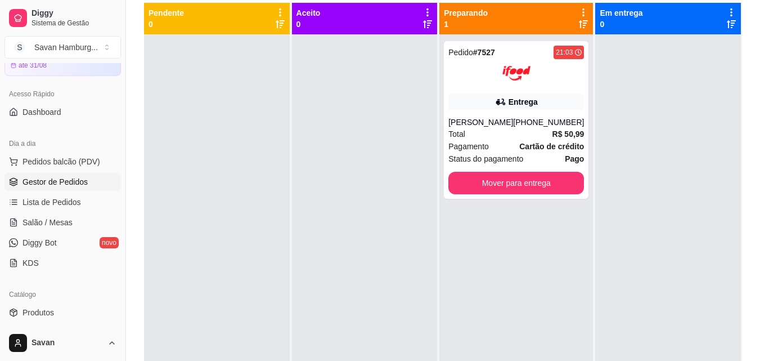
scroll to position [59, 0]
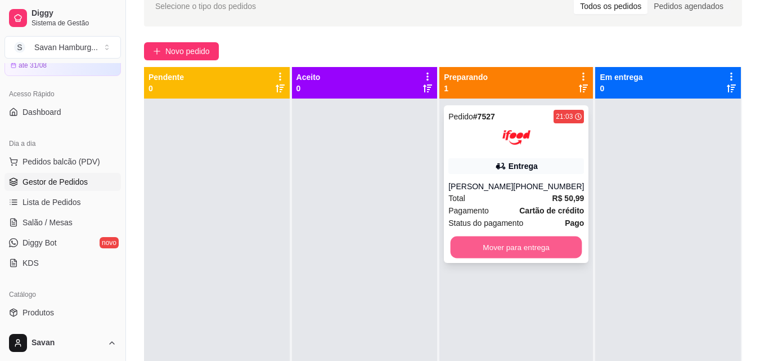
click at [505, 254] on button "Mover para entrega" at bounding box center [517, 247] width 132 height 22
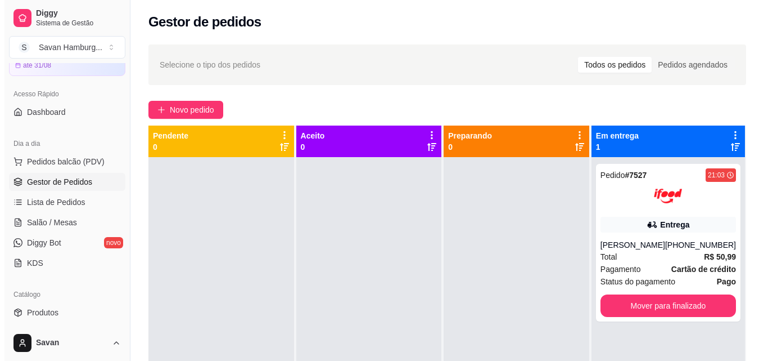
scroll to position [0, 0]
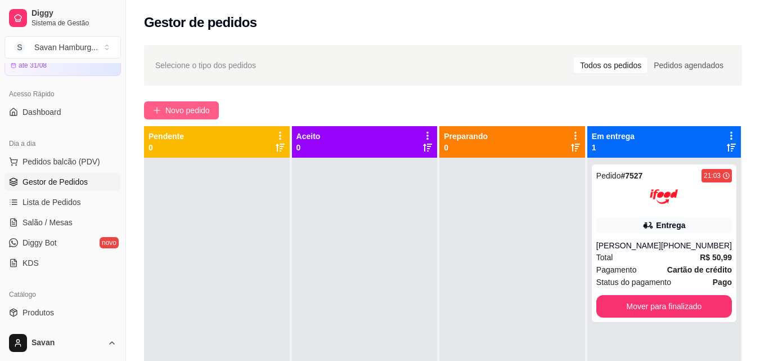
click at [178, 105] on span "Novo pedido" at bounding box center [187, 110] width 44 height 12
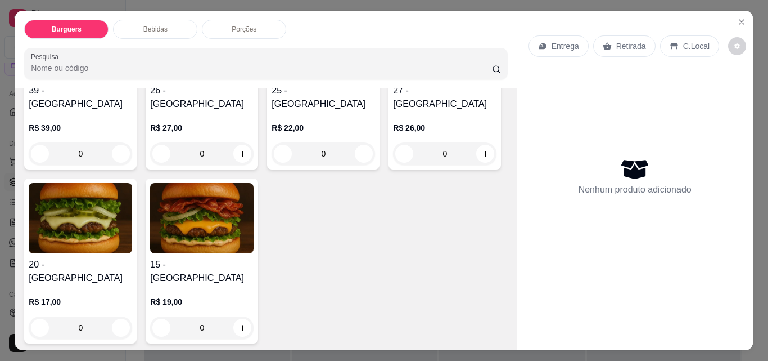
scroll to position [169, 0]
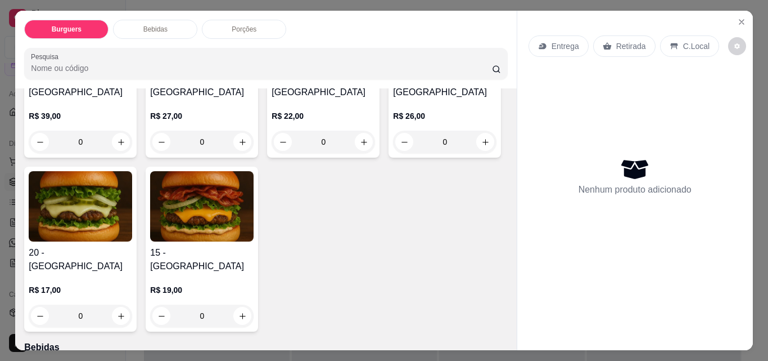
click at [254, 304] on div "0" at bounding box center [202, 315] width 104 height 23
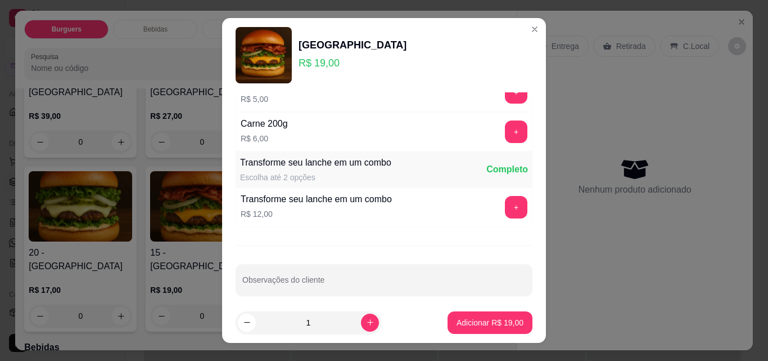
scroll to position [464, 0]
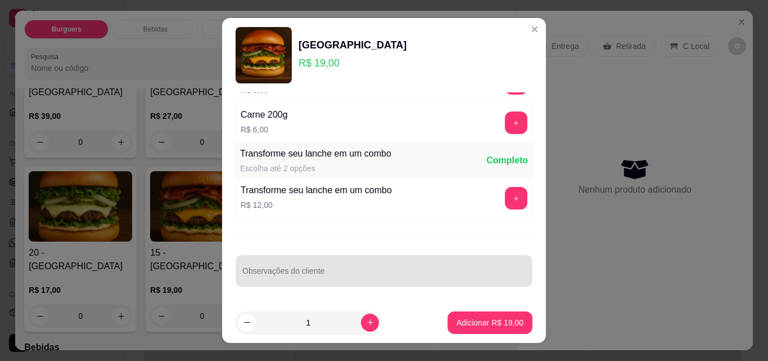
click at [335, 260] on div at bounding box center [384, 270] width 284 height 23
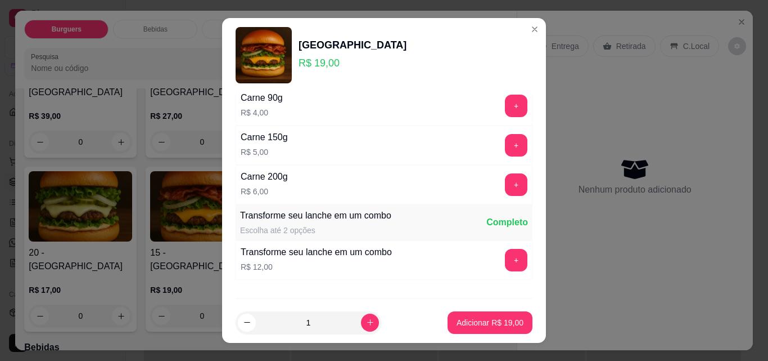
scroll to position [295, 0]
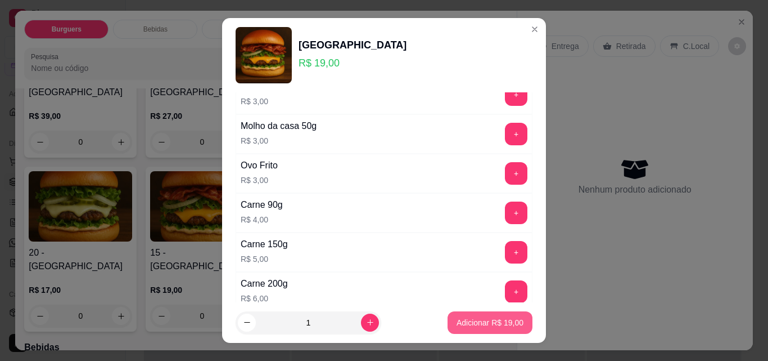
type input "Sem cebola e bacon bem fritinho"
click at [465, 327] on p "Adicionar R$ 19,00" at bounding box center [490, 322] width 67 height 11
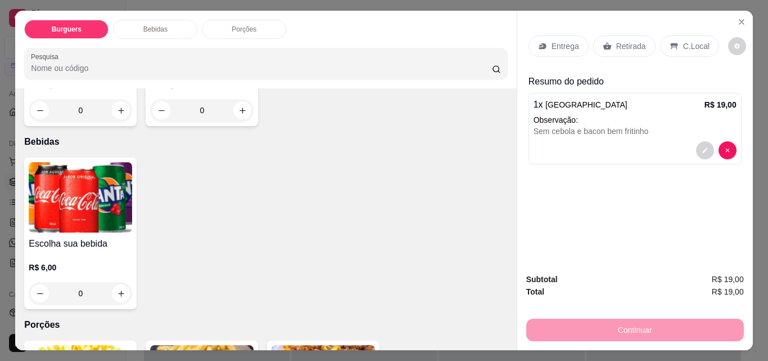
scroll to position [394, 0]
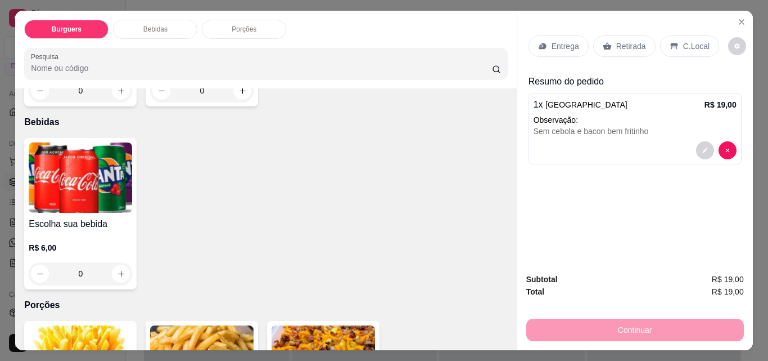
click at [113, 262] on div "0" at bounding box center [81, 273] width 104 height 23
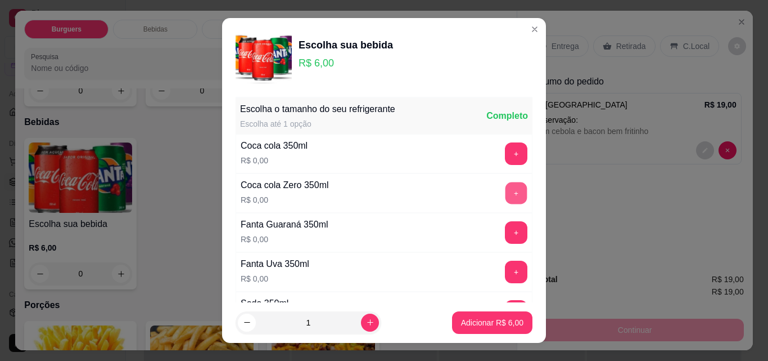
click at [506, 191] on button "+" at bounding box center [517, 193] width 22 height 22
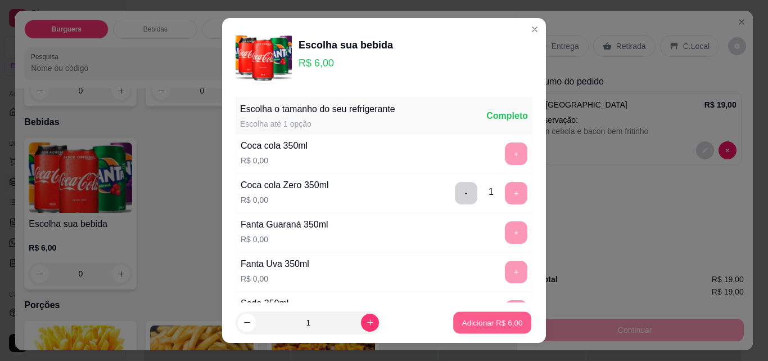
click at [502, 327] on p "Adicionar R$ 6,00" at bounding box center [492, 322] width 61 height 11
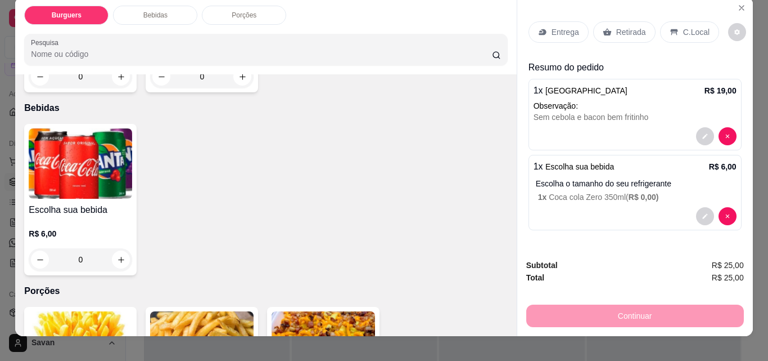
scroll to position [0, 0]
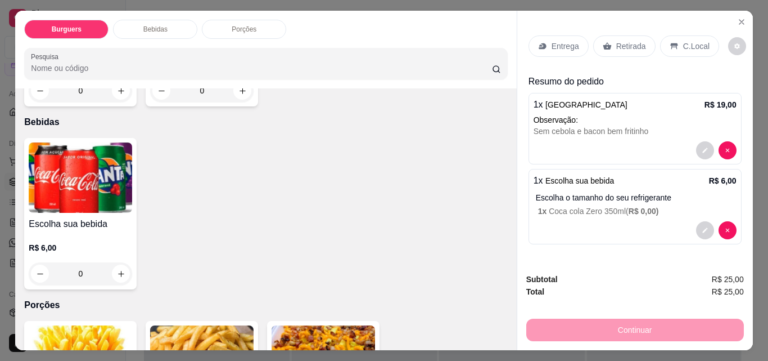
click at [627, 41] on p "Retirada" at bounding box center [632, 46] width 30 height 11
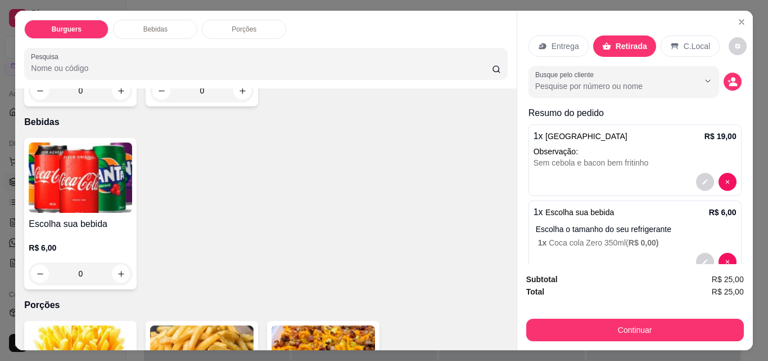
scroll to position [28, 0]
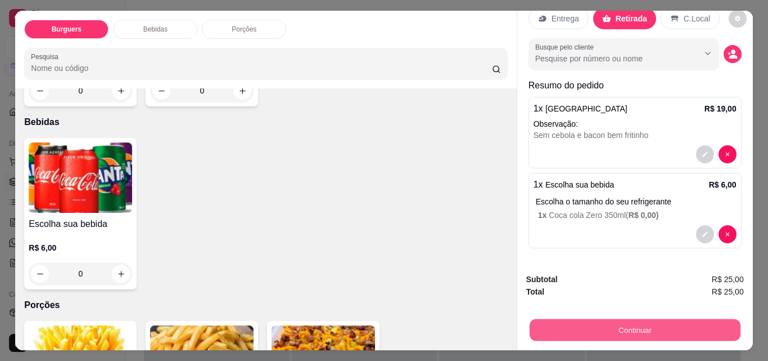
click at [649, 324] on button "Continuar" at bounding box center [634, 329] width 211 height 22
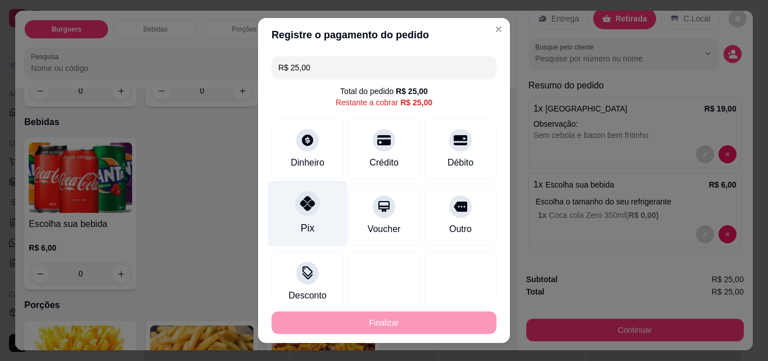
click at [313, 216] on div "Pix" at bounding box center [307, 214] width 79 height 66
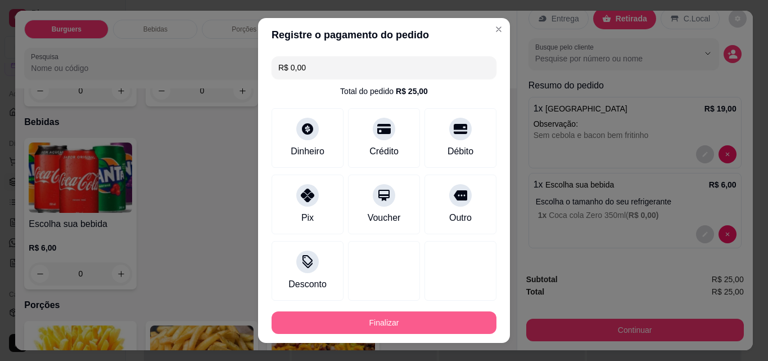
click at [375, 324] on button "Finalizar" at bounding box center [384, 322] width 225 height 23
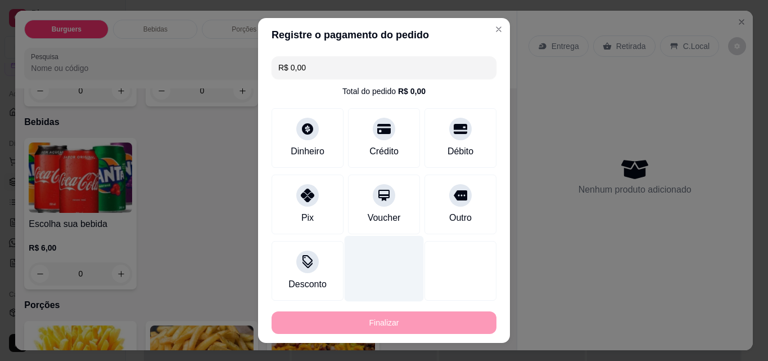
type input "-R$ 25,00"
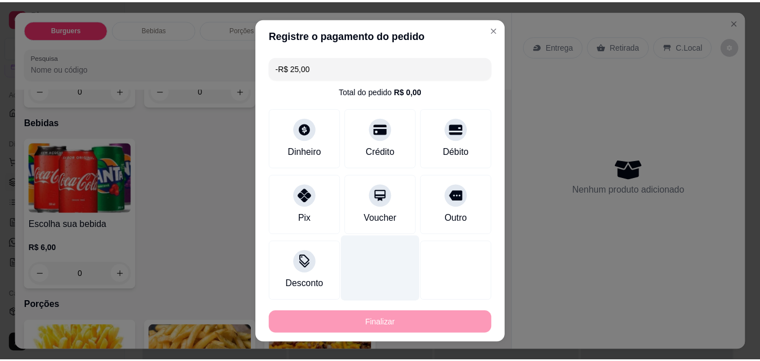
scroll to position [0, 0]
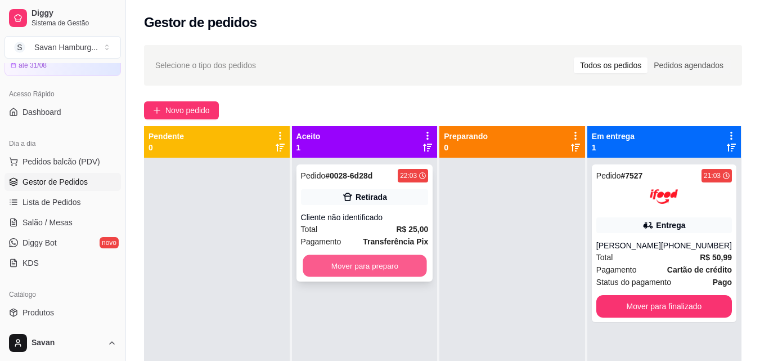
click at [367, 262] on button "Mover para preparo" at bounding box center [365, 266] width 124 height 22
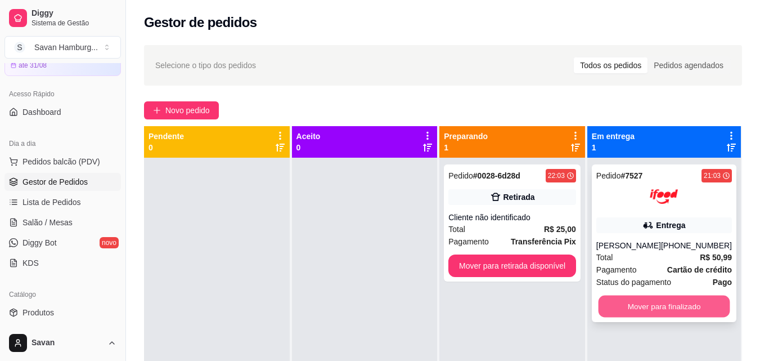
click at [660, 307] on button "Mover para finalizado" at bounding box center [664, 306] width 132 height 22
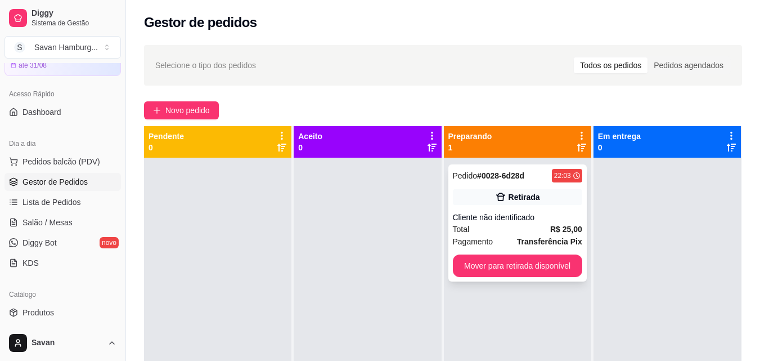
click at [516, 199] on div "Retirada" at bounding box center [525, 196] width 32 height 11
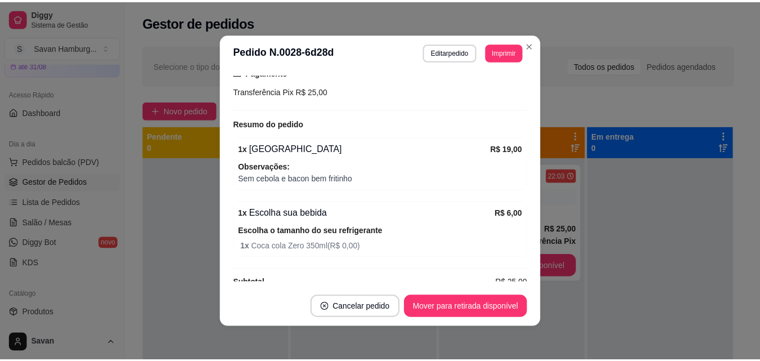
scroll to position [180, 0]
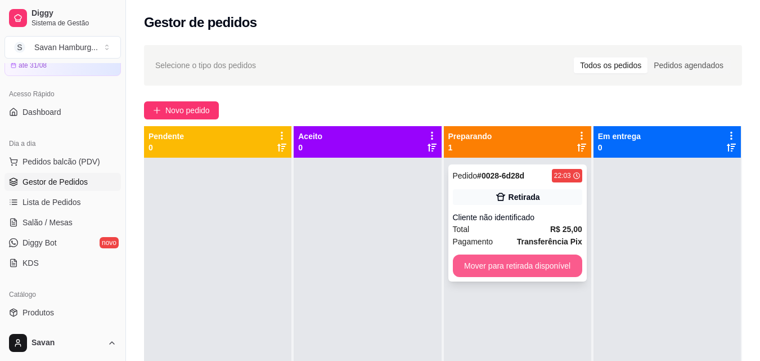
click at [529, 263] on button "Mover para retirada disponível" at bounding box center [517, 265] width 129 height 23
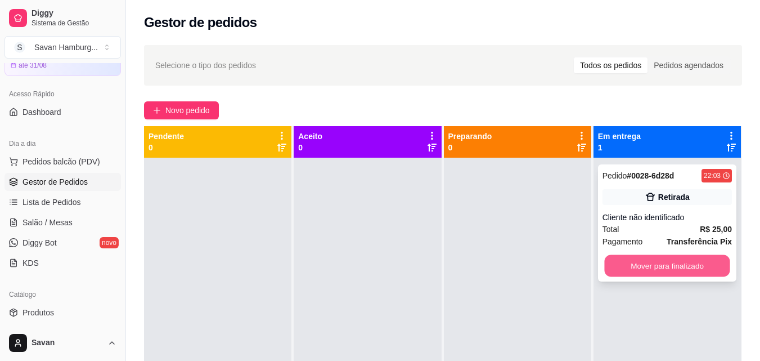
click at [651, 263] on button "Mover para finalizado" at bounding box center [666, 266] width 125 height 22
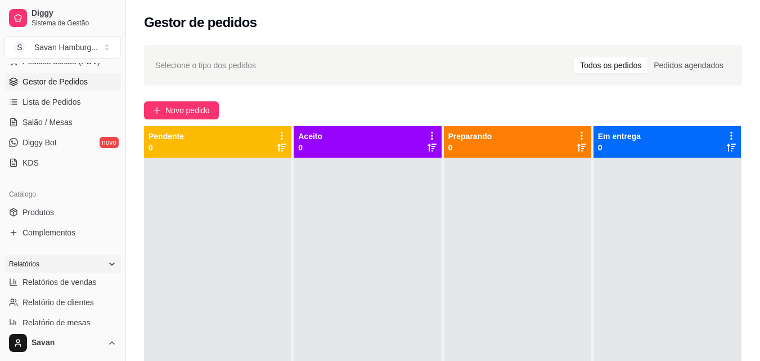
scroll to position [281, 0]
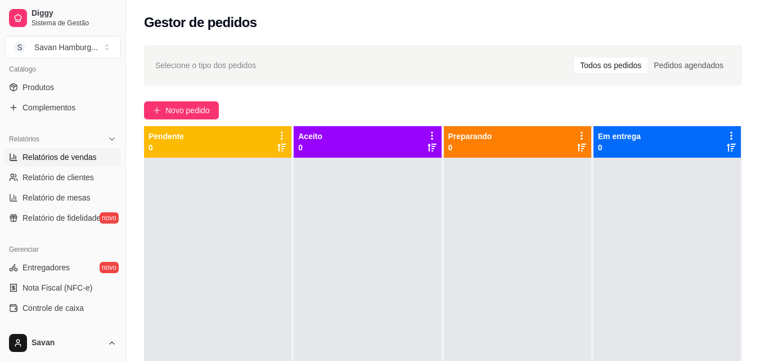
click at [66, 155] on span "Relatórios de vendas" at bounding box center [60, 156] width 74 height 11
select select "ALL"
select select "0"
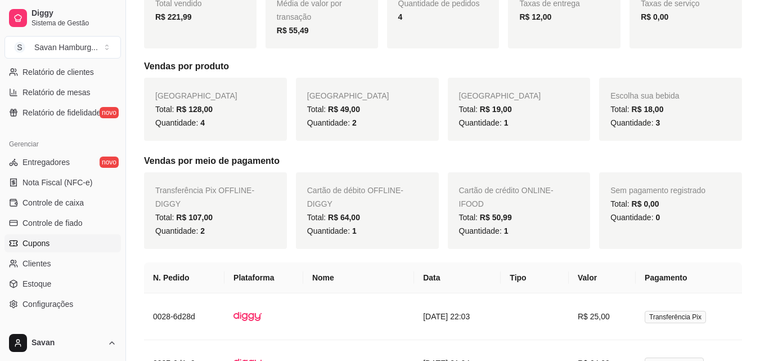
scroll to position [393, 0]
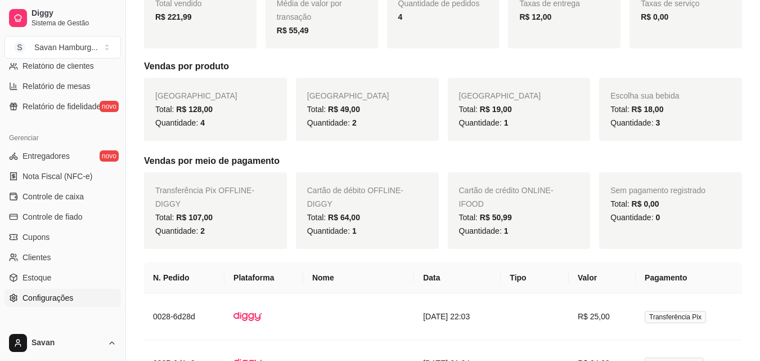
click at [55, 298] on span "Configurações" at bounding box center [48, 297] width 51 height 11
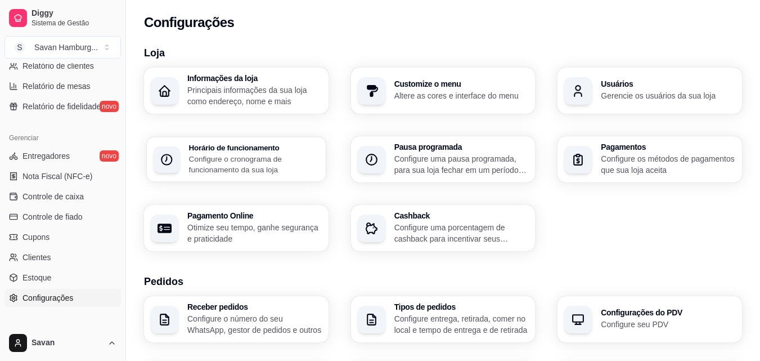
click at [261, 158] on p "Configure o cronograma de funcionamento da sua loja" at bounding box center [254, 164] width 130 height 22
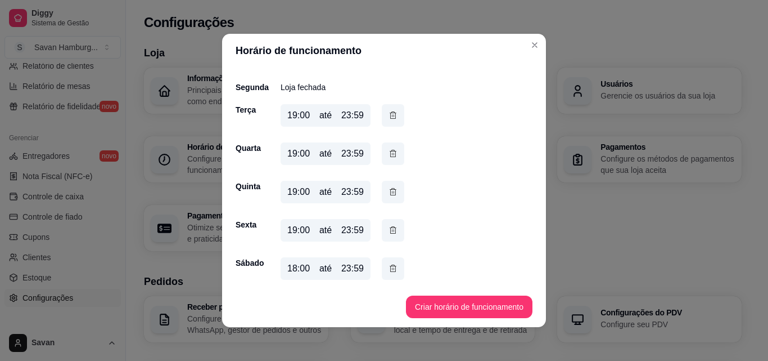
scroll to position [78, 0]
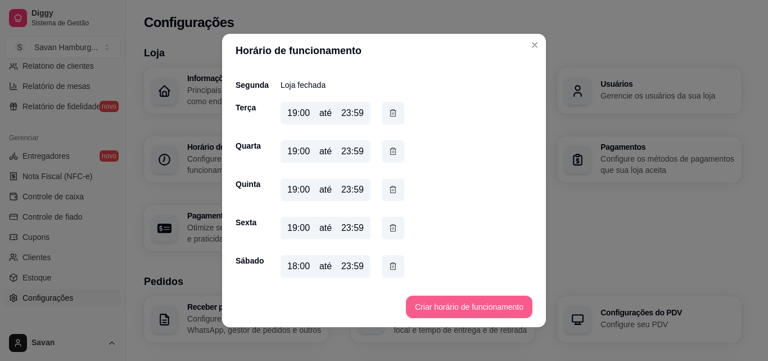
click at [443, 308] on button "Criar horário de funcionamento" at bounding box center [469, 306] width 127 height 23
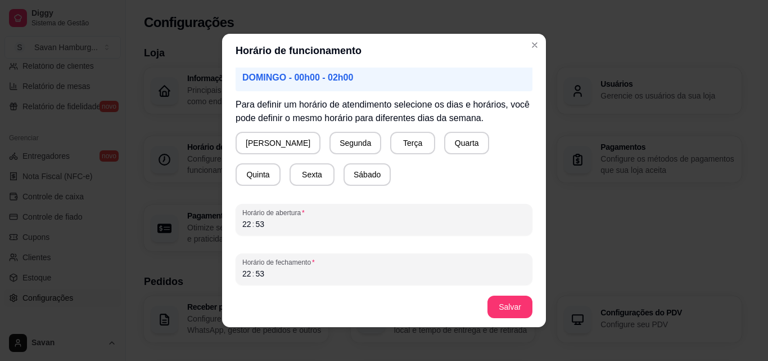
scroll to position [105, 0]
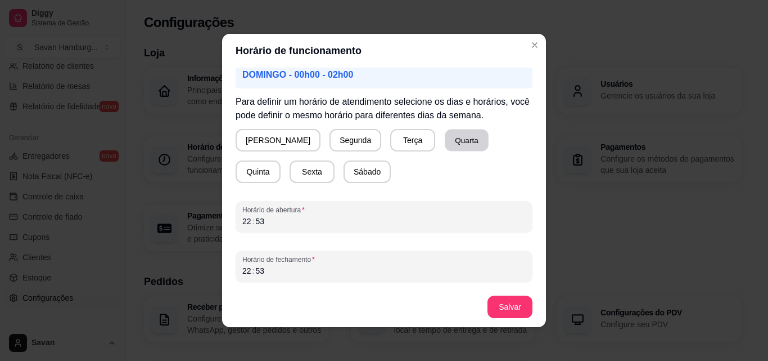
click at [445, 136] on button "Quarta" at bounding box center [467, 140] width 44 height 22
click at [283, 222] on div "22 : 53" at bounding box center [384, 221] width 284 height 14
click at [260, 221] on div "22 : 53" at bounding box center [384, 221] width 284 height 14
click at [245, 221] on div "22" at bounding box center [246, 220] width 11 height 11
click at [243, 222] on div "21" at bounding box center [246, 220] width 11 height 11
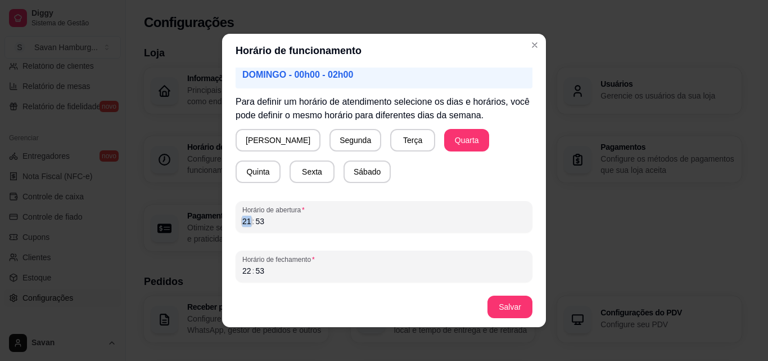
click at [243, 222] on div "21" at bounding box center [246, 220] width 11 height 11
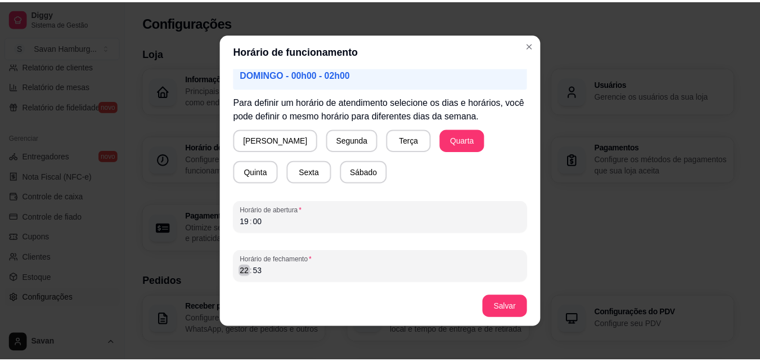
scroll to position [2, 0]
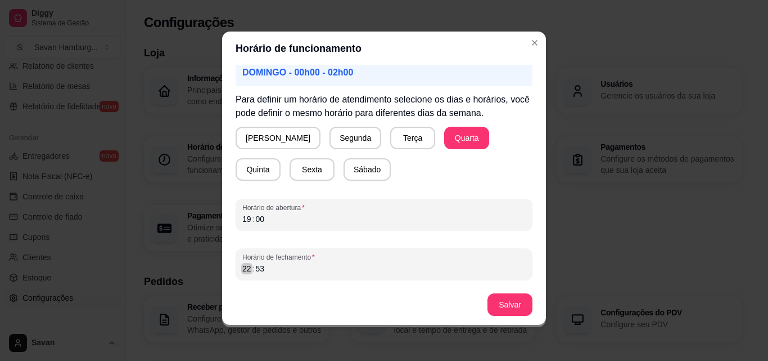
click at [243, 276] on div "Horário de fechamento 22 : 53" at bounding box center [384, 264] width 297 height 32
click at [243, 275] on div "Horário de fechamento 22 : 53" at bounding box center [384, 264] width 297 height 32
click at [257, 269] on div "53" at bounding box center [259, 268] width 11 height 11
click at [502, 305] on button "Salvar" at bounding box center [510, 304] width 45 height 23
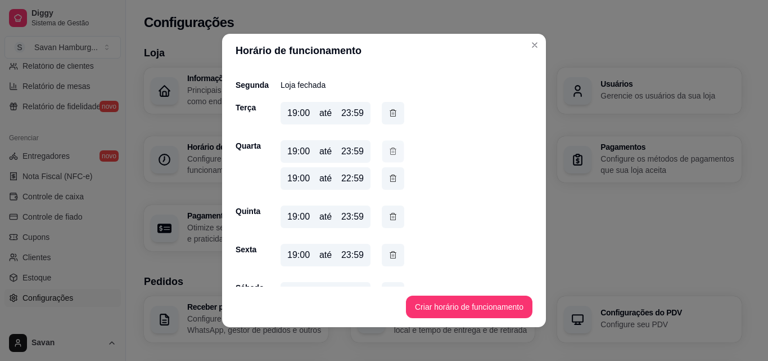
click at [389, 153] on icon "button" at bounding box center [393, 151] width 9 height 12
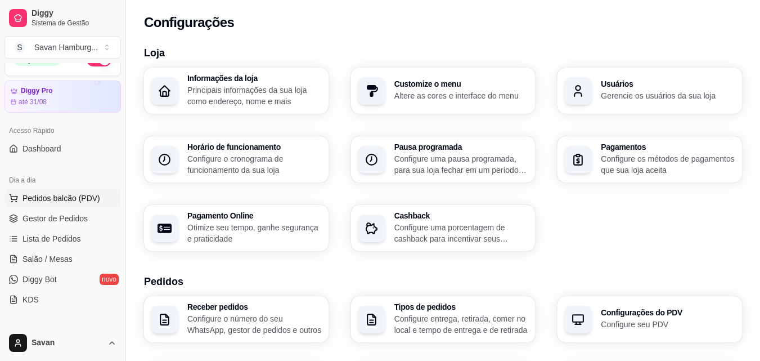
scroll to position [0, 0]
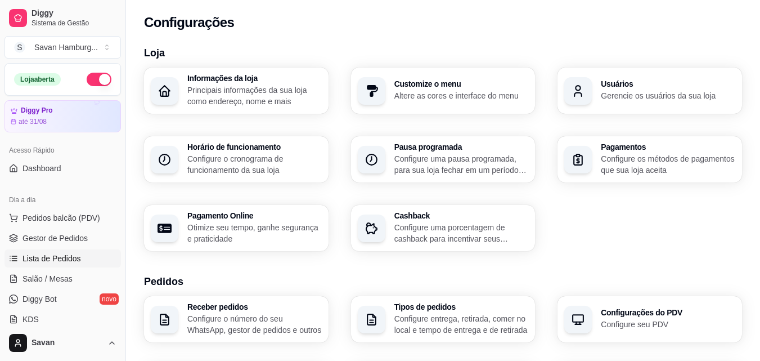
click at [60, 258] on span "Lista de Pedidos" at bounding box center [52, 258] width 59 height 11
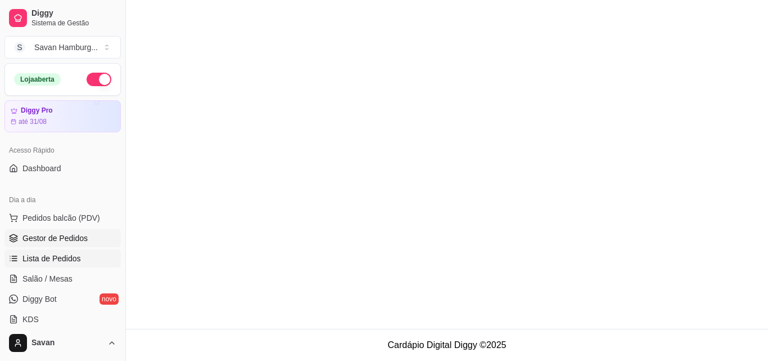
click at [66, 240] on span "Gestor de Pedidos" at bounding box center [55, 237] width 65 height 11
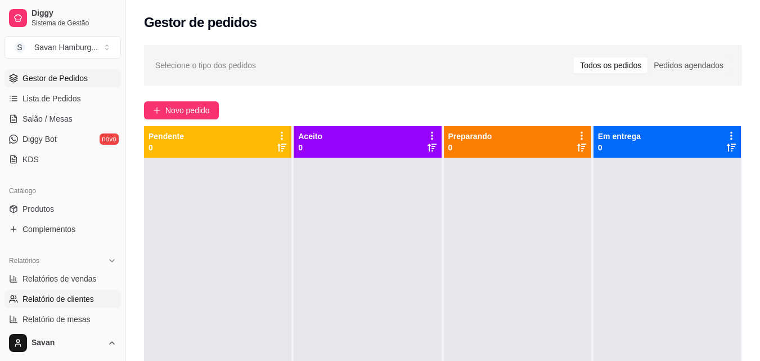
scroll to position [225, 0]
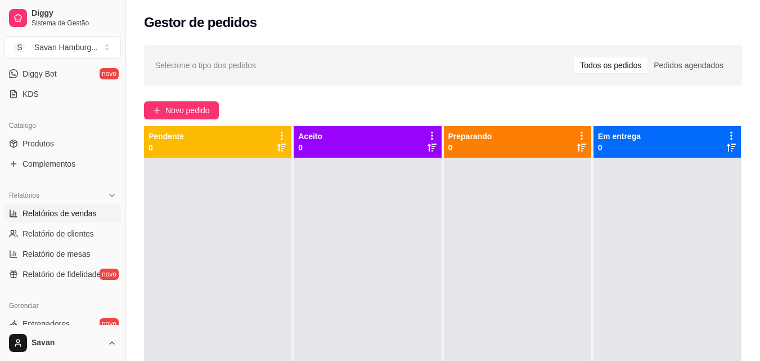
click at [62, 215] on span "Relatórios de vendas" at bounding box center [60, 213] width 74 height 11
select select "ALL"
select select "0"
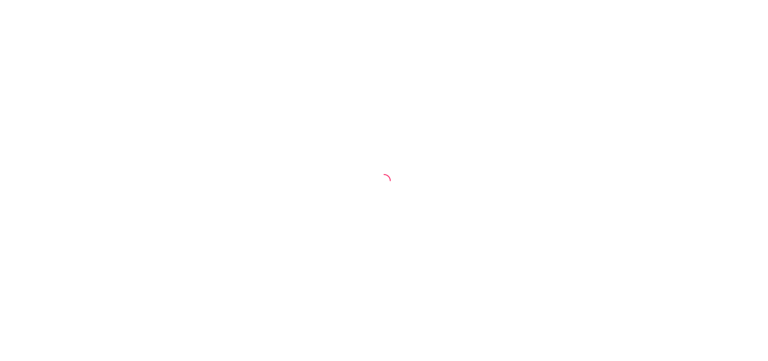
select select "ALL"
select select "0"
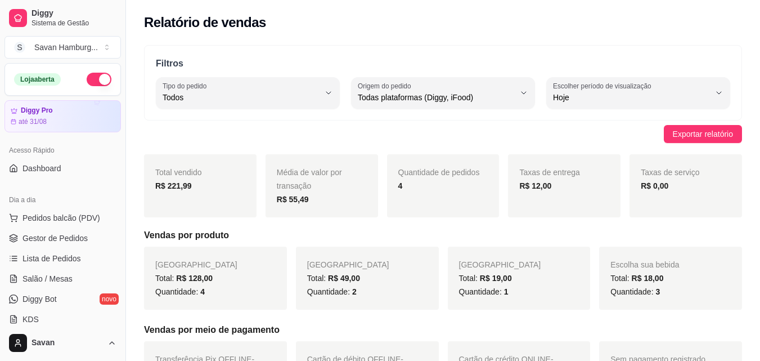
click at [87, 78] on button "button" at bounding box center [99, 80] width 25 height 14
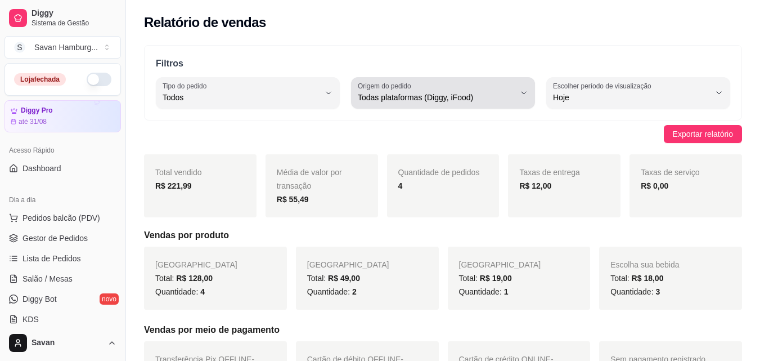
click at [454, 90] on div "Todas plataformas (Diggy, iFood)" at bounding box center [436, 93] width 157 height 23
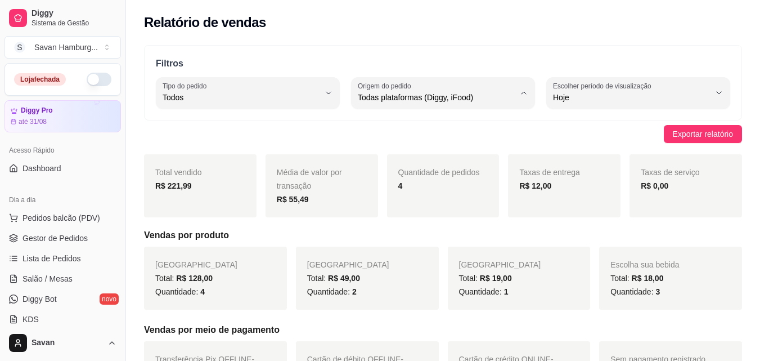
click at [388, 144] on span "Diggy" at bounding box center [437, 142] width 149 height 11
type input "DIGGY"
select select "DIGGY"
